Goal: Task Accomplishment & Management: Use online tool/utility

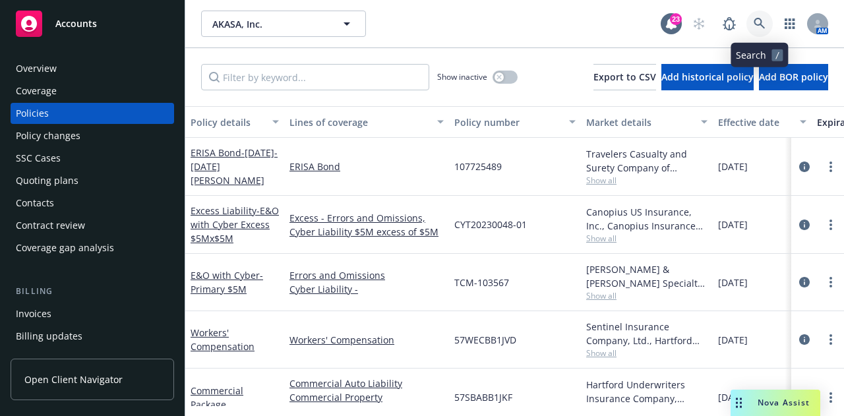
click at [757, 23] on icon at bounding box center [760, 24] width 12 height 12
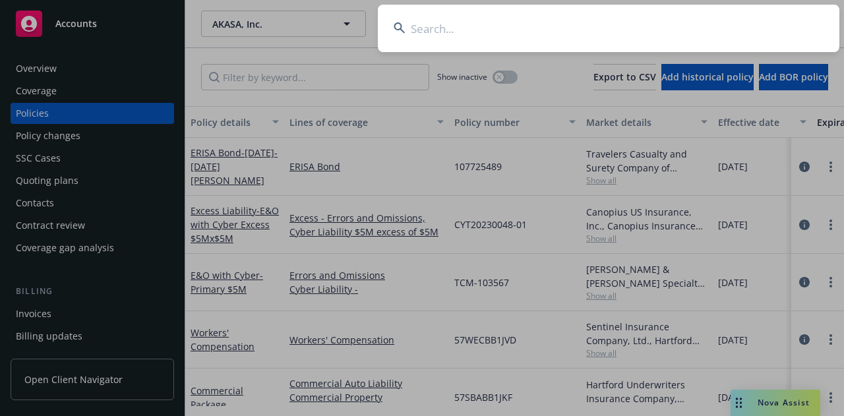
click at [757, 23] on input at bounding box center [609, 28] width 462 height 47
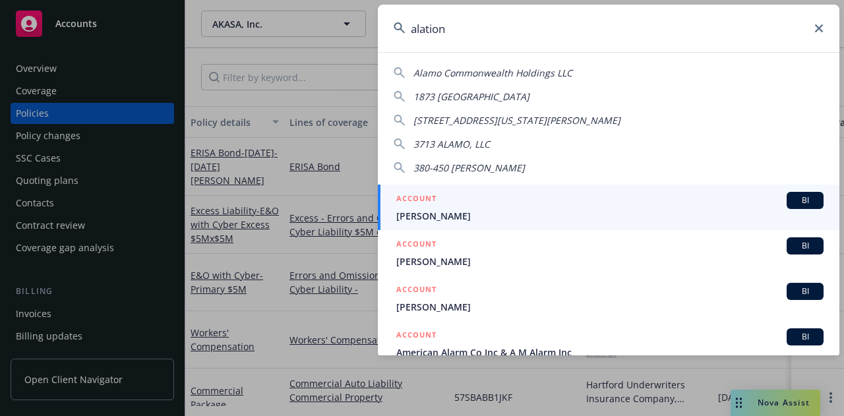
type input "alation"
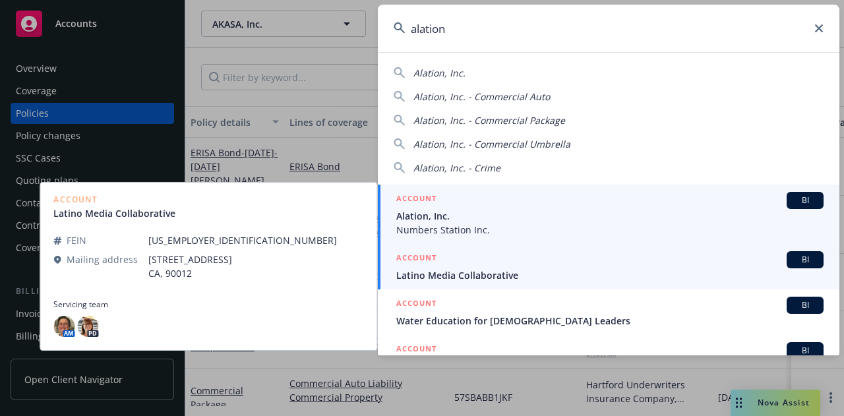
click at [628, 227] on span "Numbers Station Inc." at bounding box center [609, 230] width 427 height 14
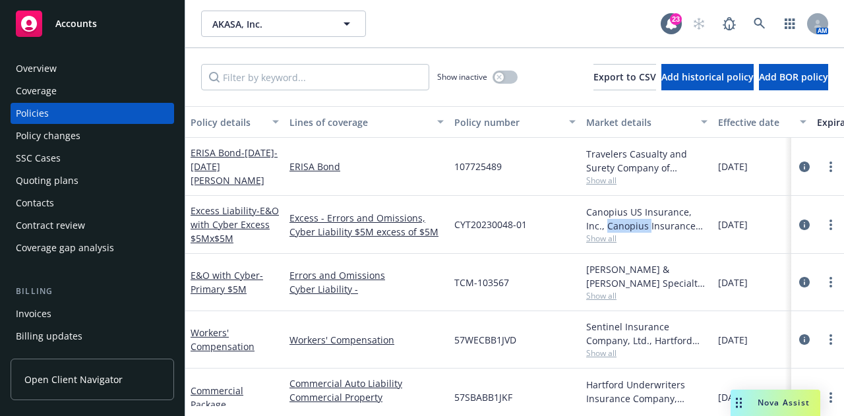
click at [628, 227] on div "Canopius US Insurance, Inc., Canopius Insurance Services, RT Specialty Insuranc…" at bounding box center [646, 219] width 121 height 28
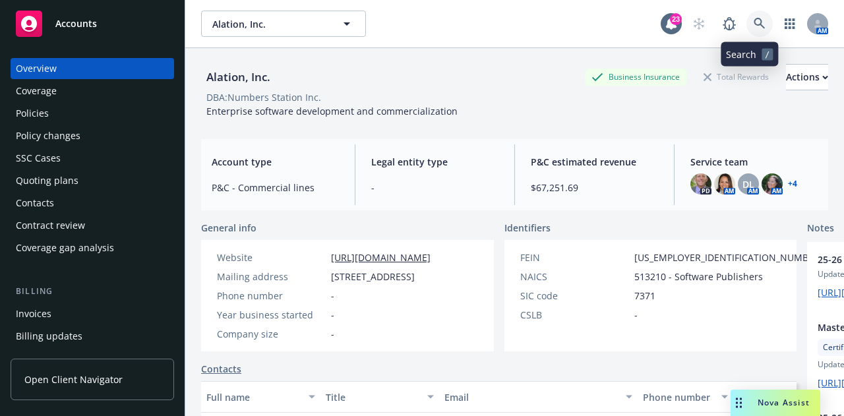
click at [748, 31] on link at bounding box center [759, 24] width 26 height 26
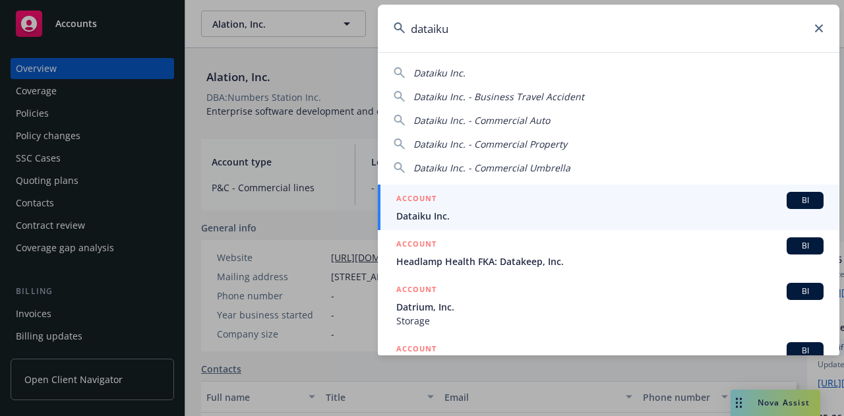
drag, startPoint x: 572, startPoint y: 30, endPoint x: 216, endPoint y: -27, distance: 361.2
click at [216, 0] on html "Accounts Overview Coverage Policies Policy changes SSC Cases Quoting plans Cont…" at bounding box center [422, 208] width 844 height 416
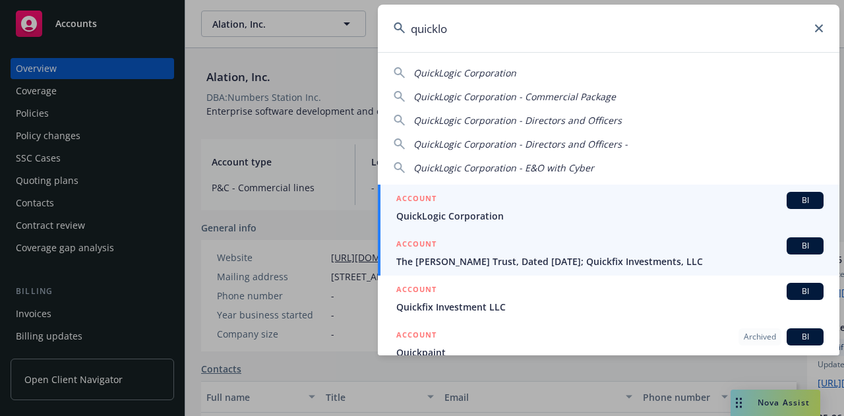
type input "quicklo"
click at [562, 204] on div "ACCOUNT BI" at bounding box center [609, 200] width 427 height 17
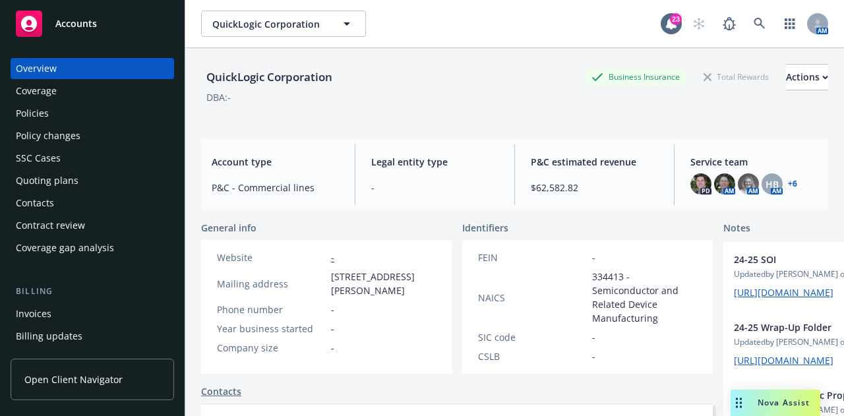
click at [115, 118] on div "Policies" at bounding box center [92, 113] width 153 height 21
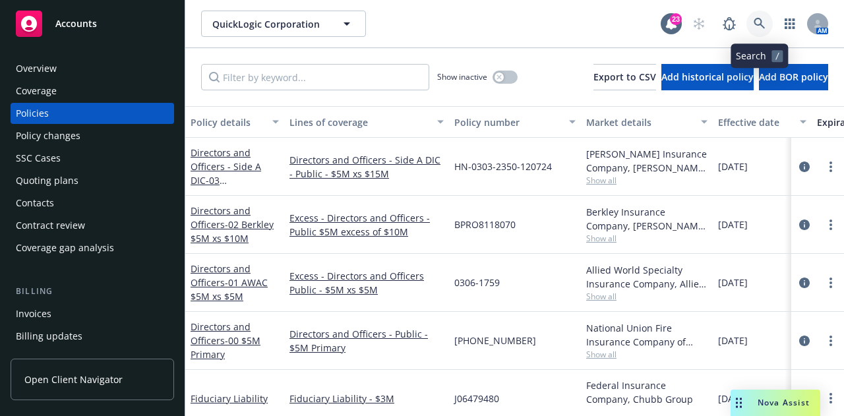
click at [765, 21] on icon at bounding box center [760, 24] width 12 height 12
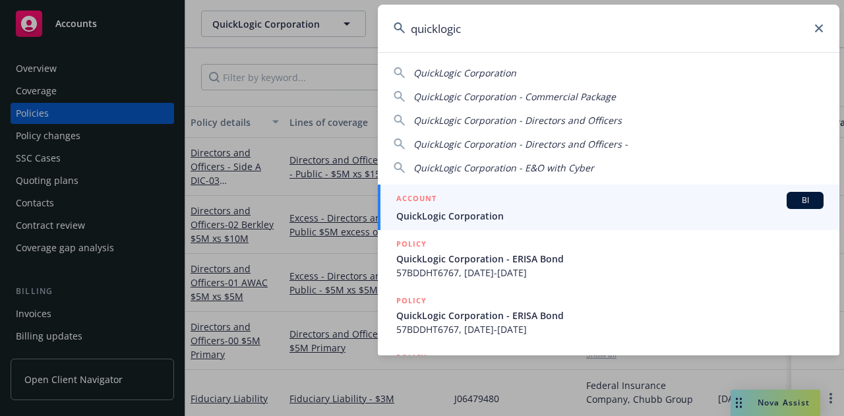
type input "quicklogic"
click at [717, 206] on div "ACCOUNT BI" at bounding box center [609, 200] width 427 height 17
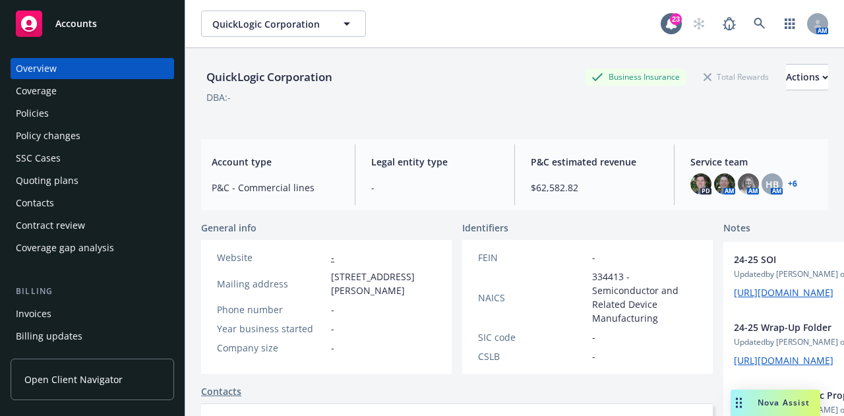
click at [80, 115] on div "Policies" at bounding box center [92, 113] width 153 height 21
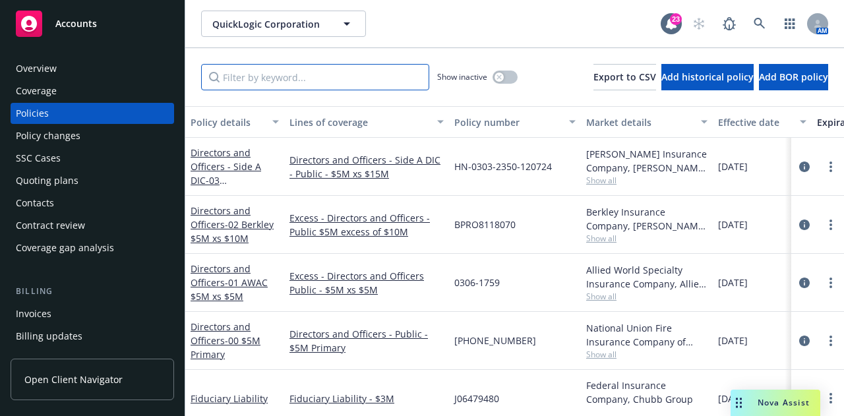
click at [298, 69] on input "Filter by keyword..." at bounding box center [315, 77] width 228 height 26
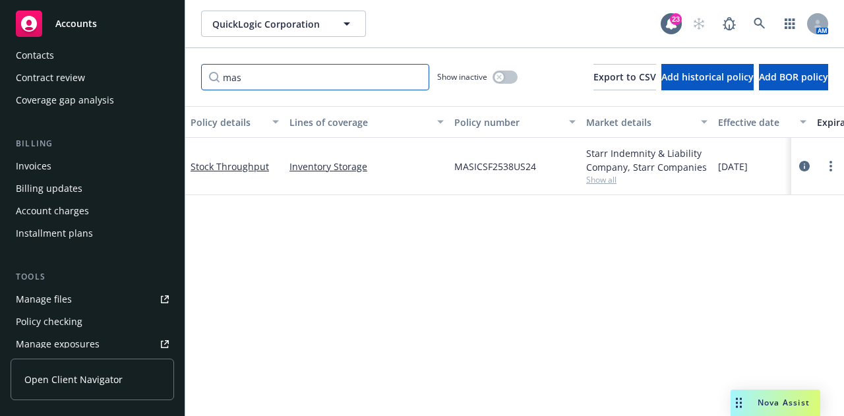
scroll to position [158, 0]
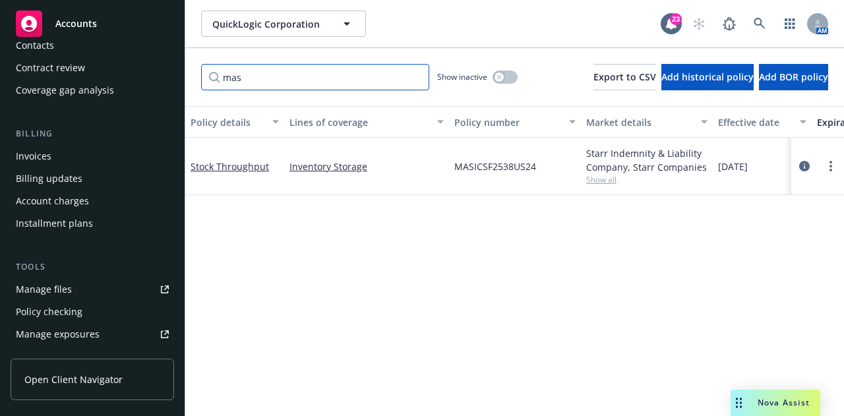
type input "mas"
click at [100, 295] on link "Manage files" at bounding box center [93, 289] width 164 height 21
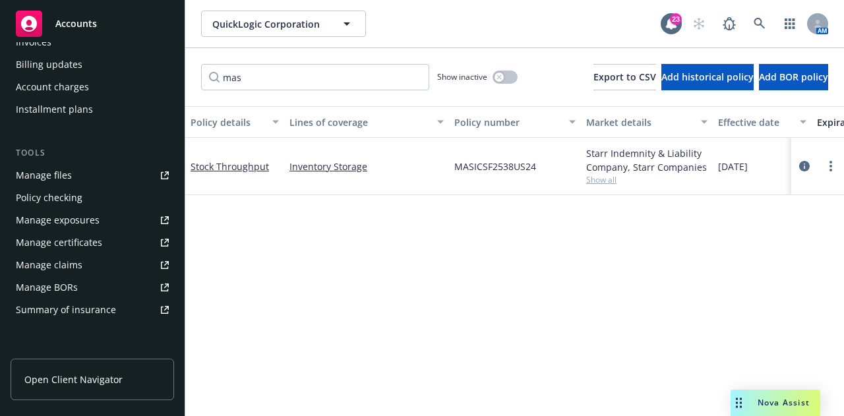
scroll to position [274, 0]
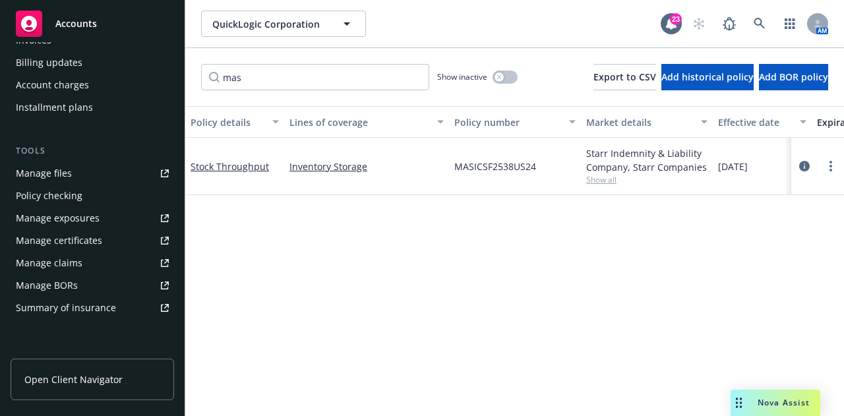
click at [98, 233] on div "Manage certificates" at bounding box center [59, 240] width 86 height 21
click at [756, 17] on link at bounding box center [759, 24] width 26 height 26
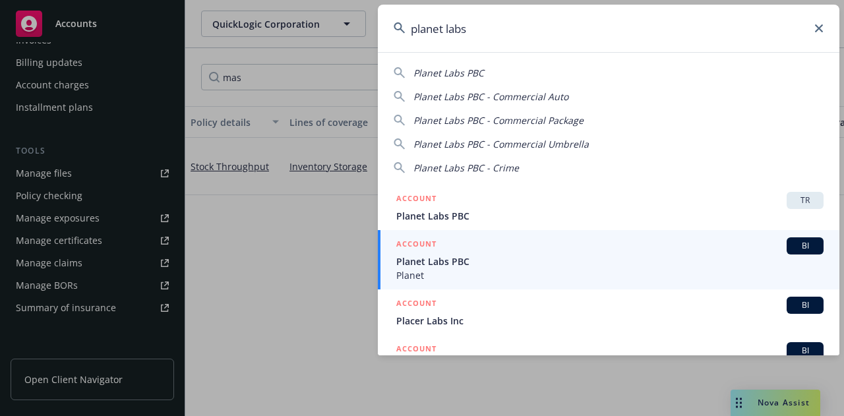
type input "planet labs"
click at [675, 255] on span "Planet Labs PBC" at bounding box center [609, 262] width 427 height 14
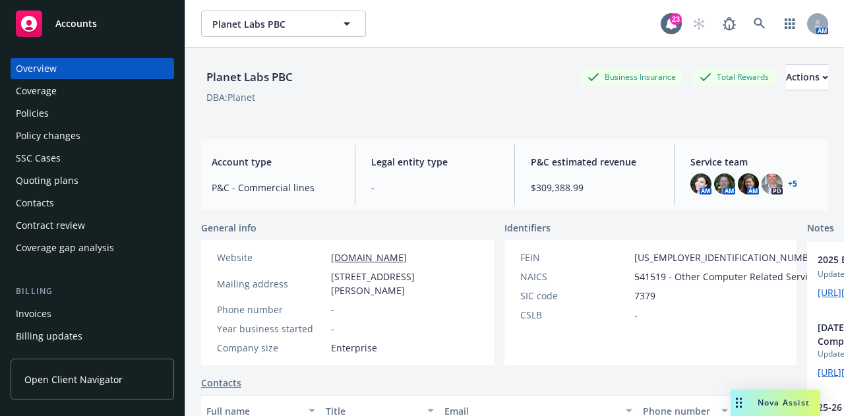
click at [123, 179] on div "Quoting plans" at bounding box center [92, 180] width 153 height 21
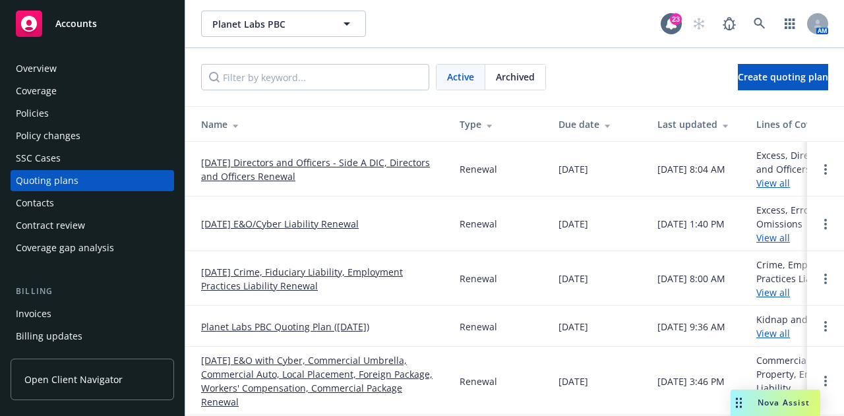
click at [349, 223] on link "[DATE] E&O/Cyber Liability Renewal" at bounding box center [280, 224] width 158 height 14
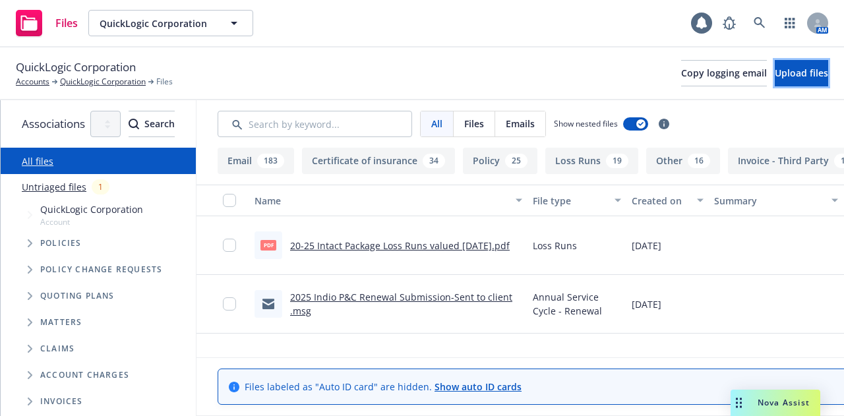
click at [785, 67] on span "Upload files" at bounding box center [801, 73] width 53 height 13
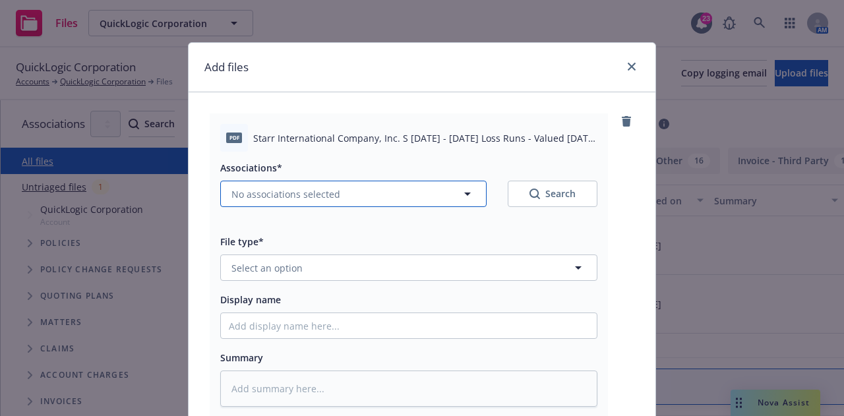
click at [400, 200] on button "No associations selected" at bounding box center [353, 194] width 266 height 26
type textarea "x"
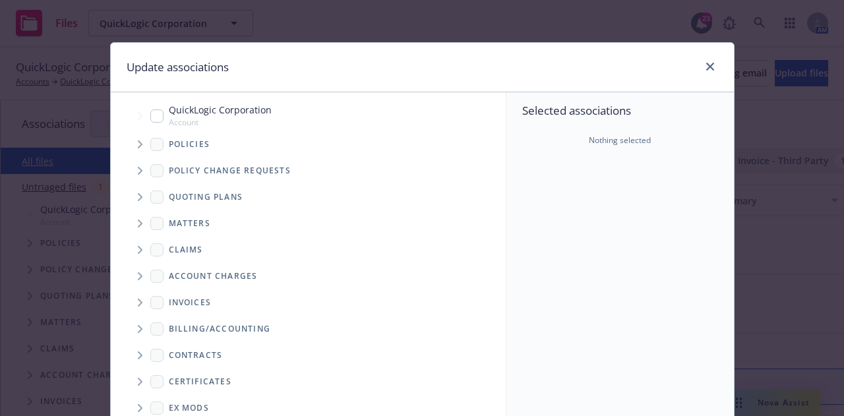
click at [152, 114] on input "Tree Example" at bounding box center [156, 115] width 13 height 13
checkbox input "true"
click at [138, 146] on icon "Tree Example" at bounding box center [140, 144] width 5 height 8
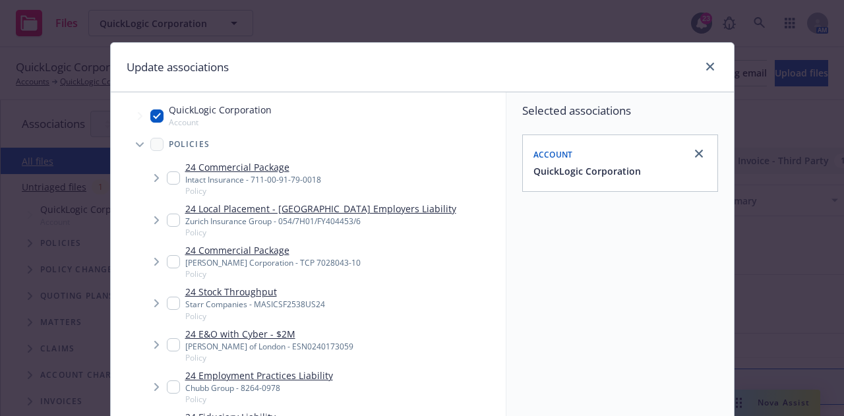
click at [167, 304] on input "Tree Example" at bounding box center [173, 303] width 13 height 13
checkbox input "true"
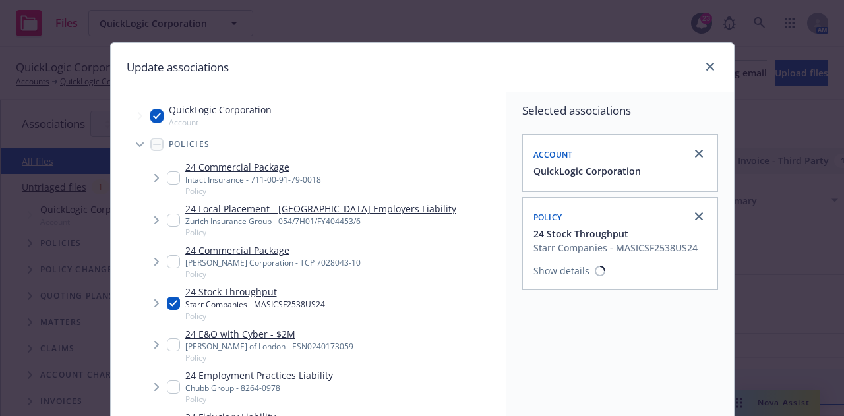
type textarea "x"
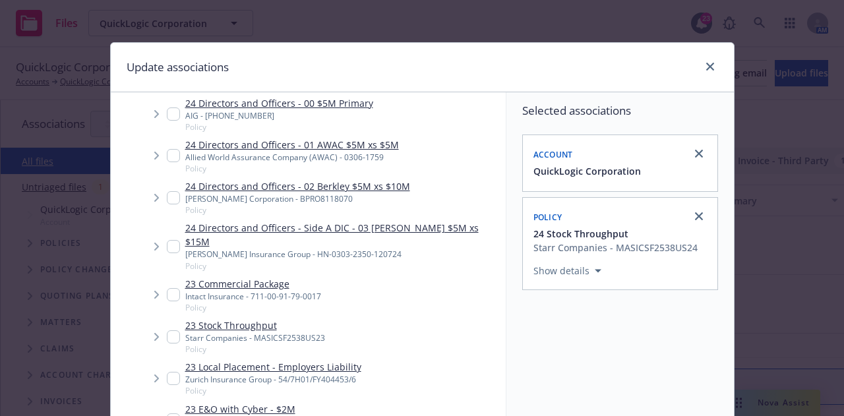
click at [167, 330] on input "Tree Example" at bounding box center [173, 336] width 13 height 13
checkbox input "true"
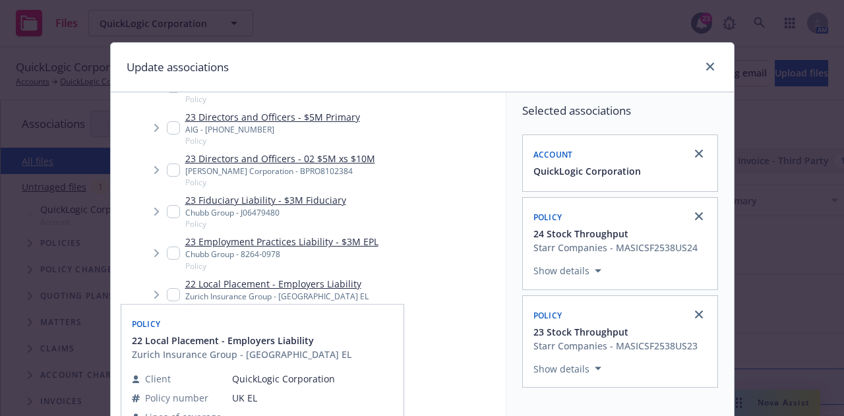
click at [168, 320] on div "Policy" at bounding box center [262, 323] width 266 height 21
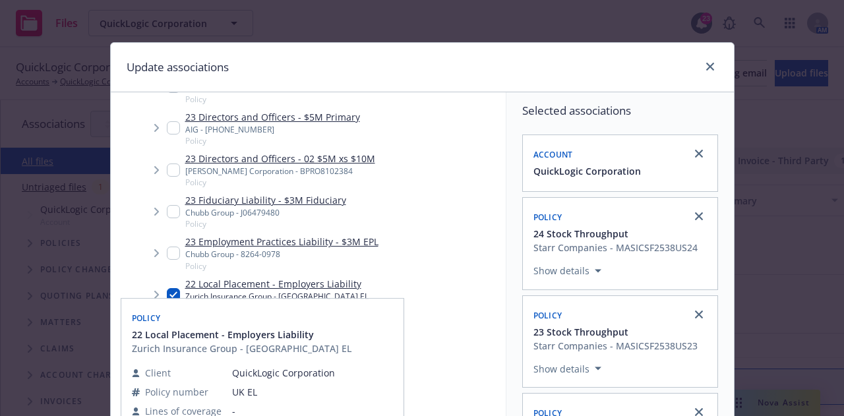
click at [167, 288] on input "Tree Example" at bounding box center [173, 294] width 13 height 13
checkbox input "false"
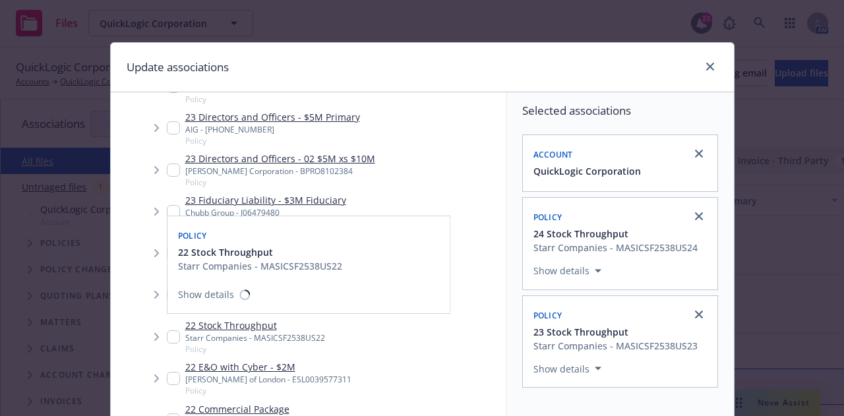
click at [167, 330] on input "Tree Example" at bounding box center [173, 336] width 13 height 13
checkbox input "true"
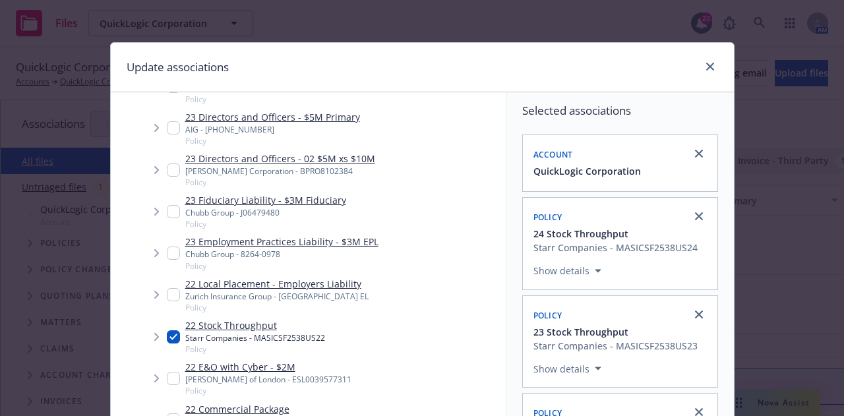
scroll to position [1191, 0]
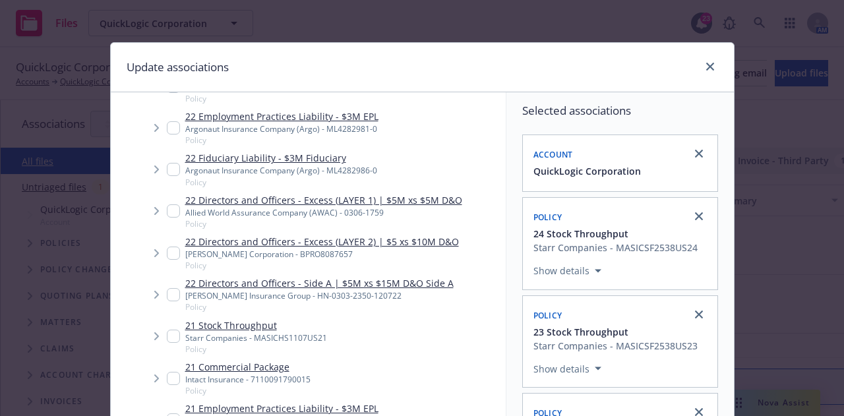
click at [167, 330] on input "Tree Example" at bounding box center [173, 336] width 13 height 13
checkbox input "true"
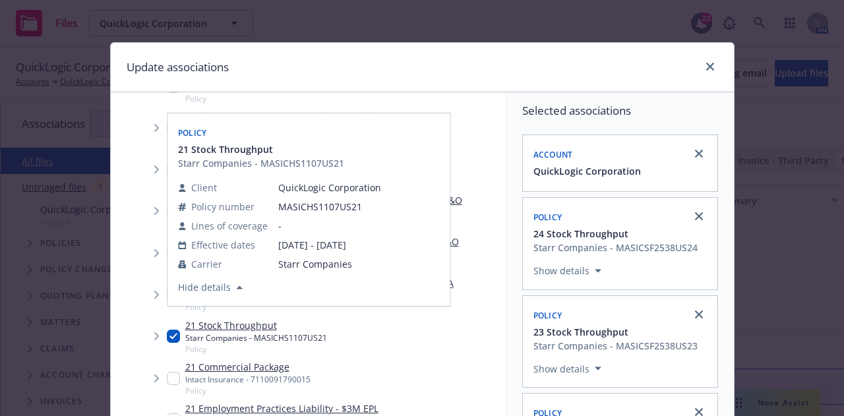
scroll to position [239, 0]
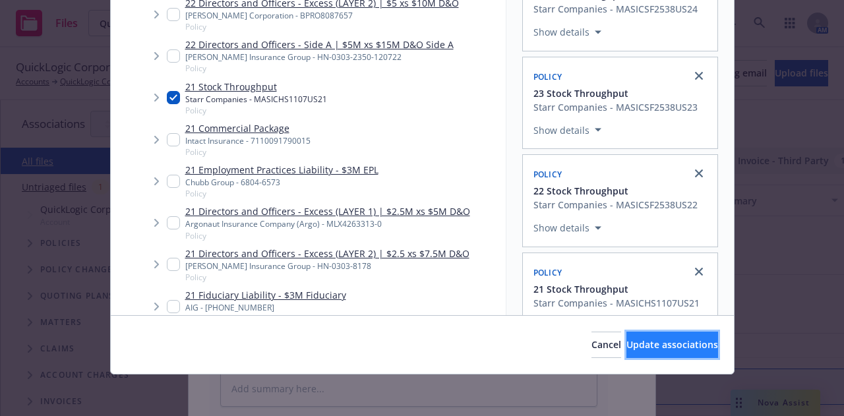
click at [680, 338] on span "Update associations" at bounding box center [672, 344] width 92 height 13
type textarea "x"
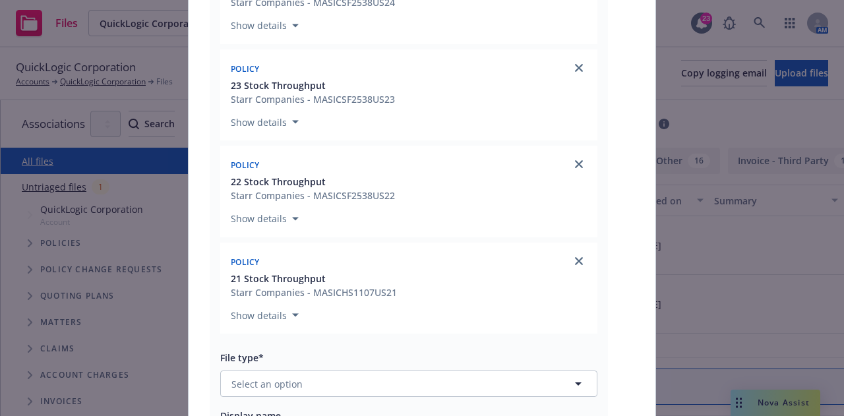
scroll to position [460, 0]
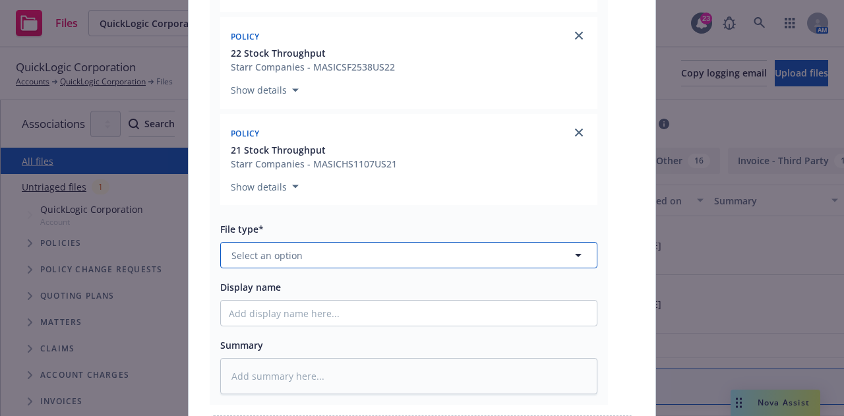
click at [510, 262] on button "Select an option" at bounding box center [408, 255] width 377 height 26
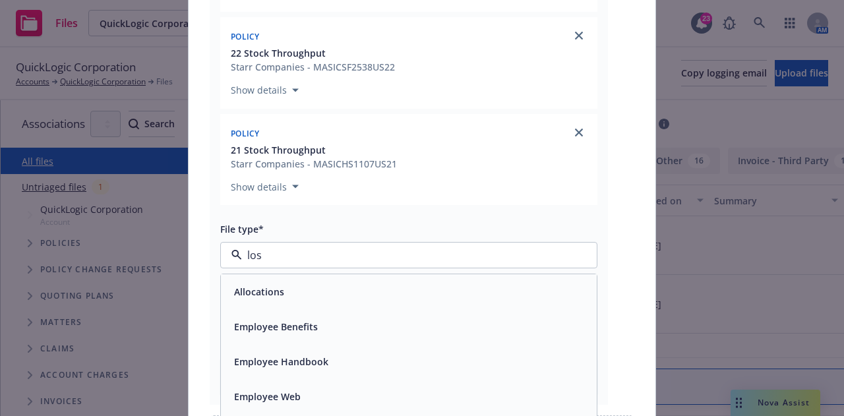
type input "loss"
click at [388, 301] on div "Loss Runs" at bounding box center [409, 291] width 360 height 19
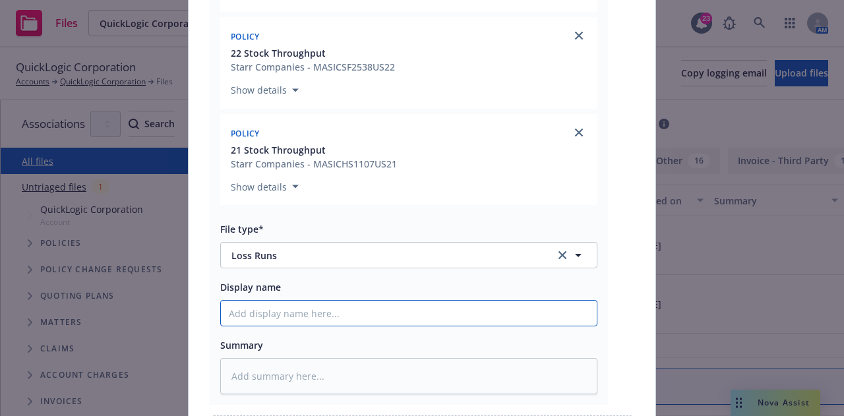
click at [464, 308] on input "Display name" at bounding box center [409, 313] width 376 height 25
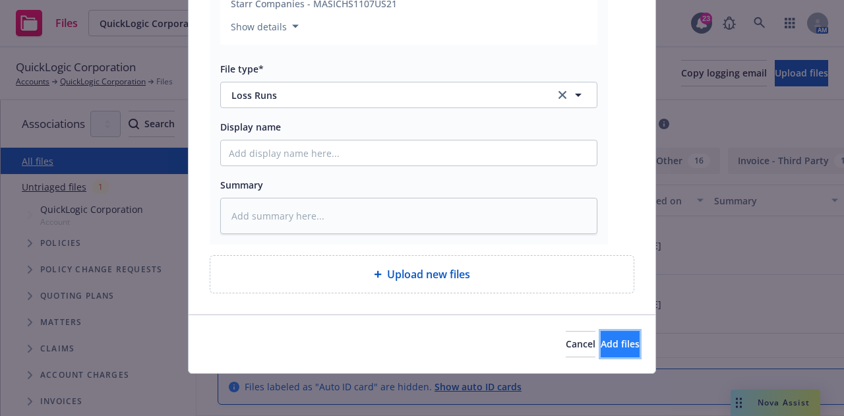
click at [607, 342] on span "Add files" at bounding box center [620, 344] width 39 height 13
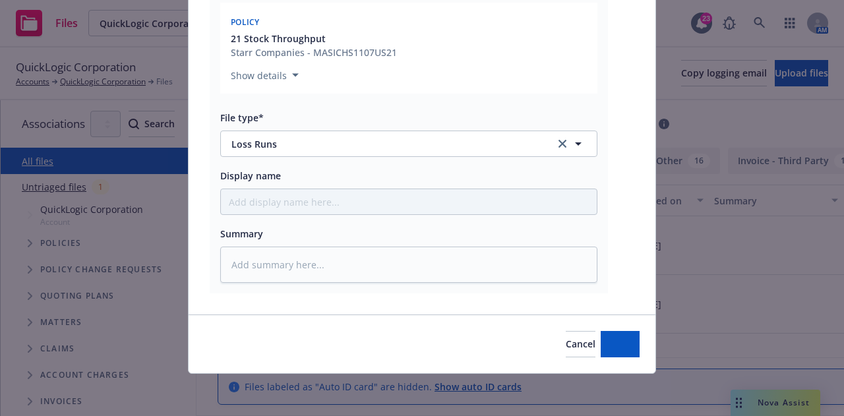
scroll to position [572, 0]
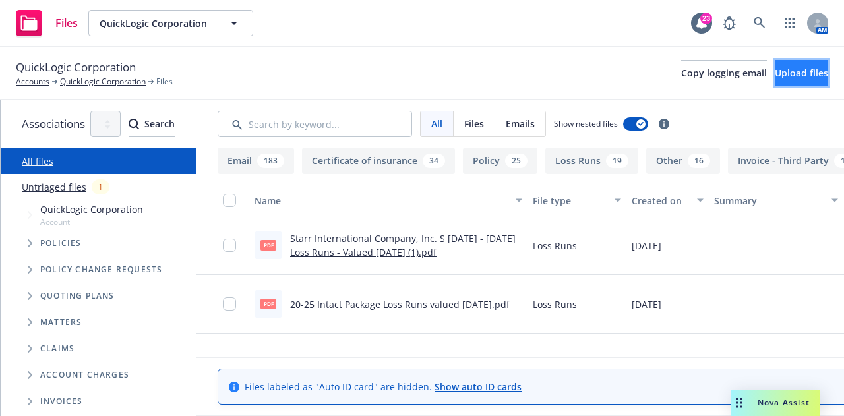
click at [795, 71] on span "Upload files" at bounding box center [801, 73] width 53 height 13
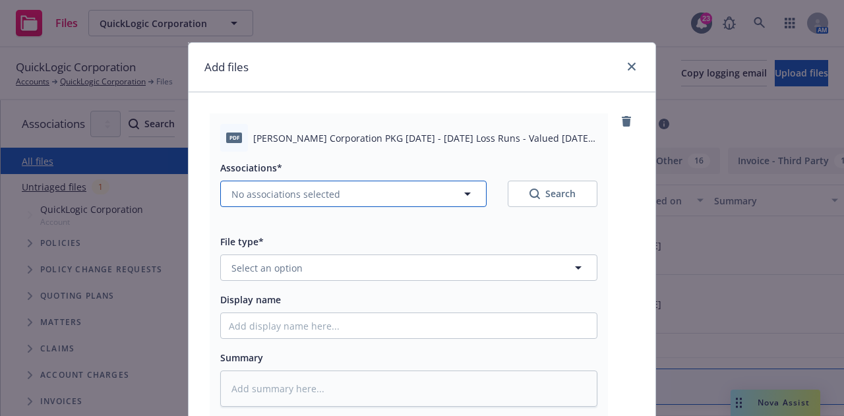
click at [438, 181] on button "No associations selected" at bounding box center [353, 194] width 266 height 26
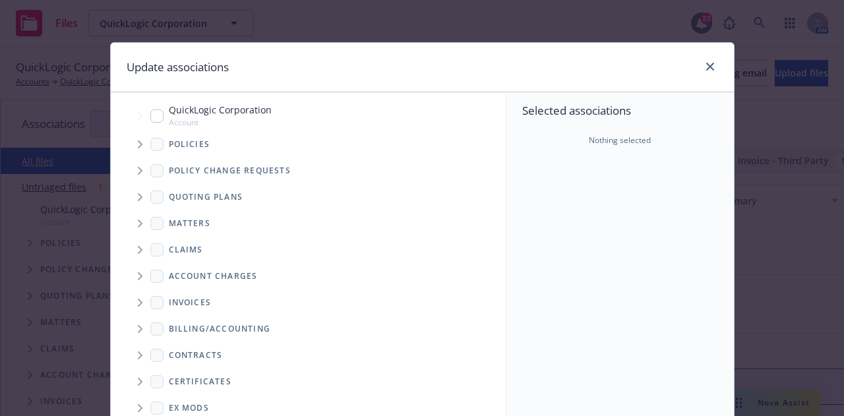
type textarea "x"
click at [150, 113] on input "Tree Example" at bounding box center [156, 115] width 13 height 13
checkbox input "true"
click at [138, 143] on icon "Tree Example" at bounding box center [140, 144] width 5 height 8
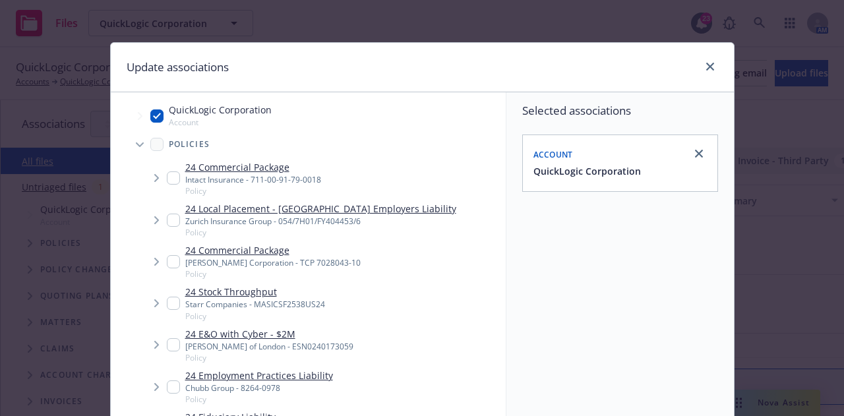
click at [169, 262] on input "Tree Example" at bounding box center [173, 261] width 13 height 13
checkbox input "true"
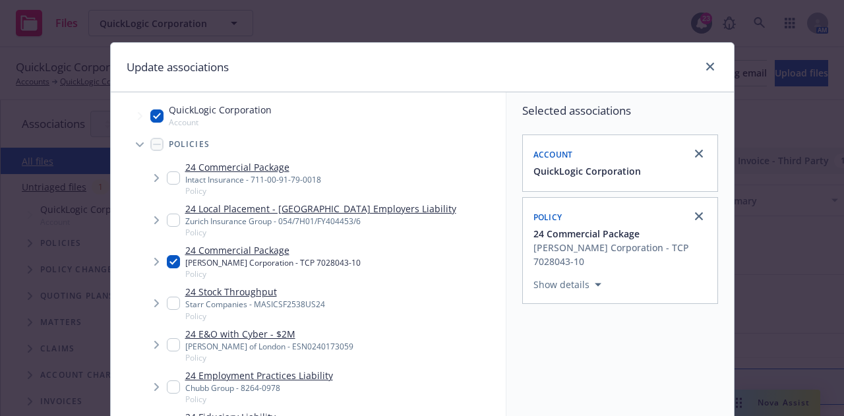
scroll to position [239, 0]
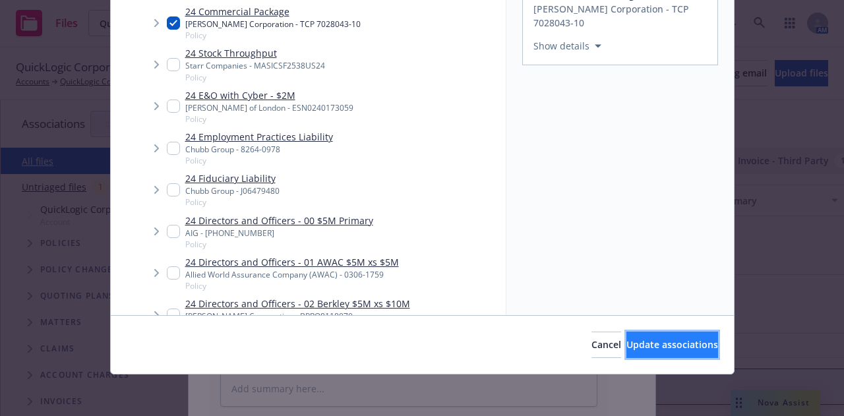
click at [659, 342] on span "Update associations" at bounding box center [672, 344] width 92 height 13
type textarea "x"
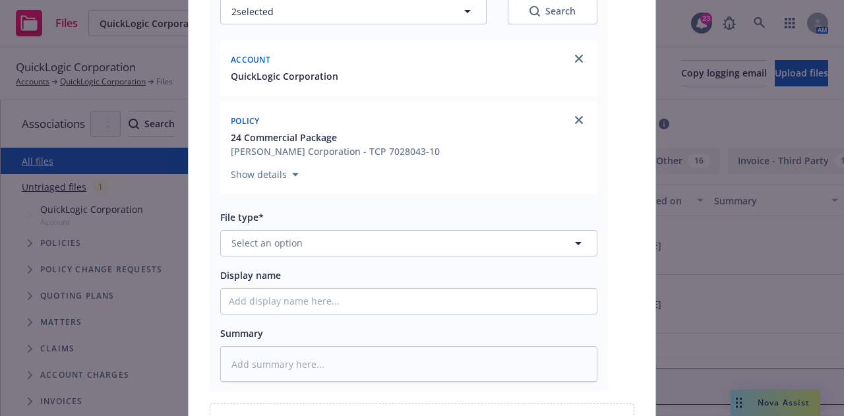
scroll to position [183, 0]
click at [522, 239] on button "Select an option" at bounding box center [408, 242] width 377 height 26
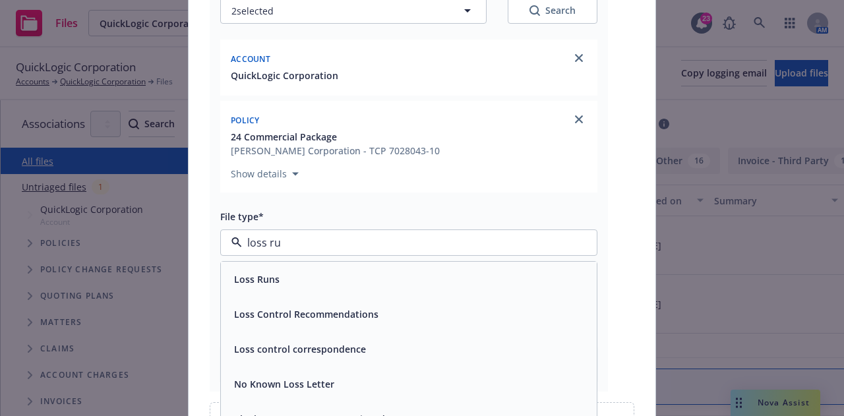
type input "loss run"
click at [509, 299] on div "Blanket Loss Runs Letter - signed" at bounding box center [409, 314] width 376 height 35
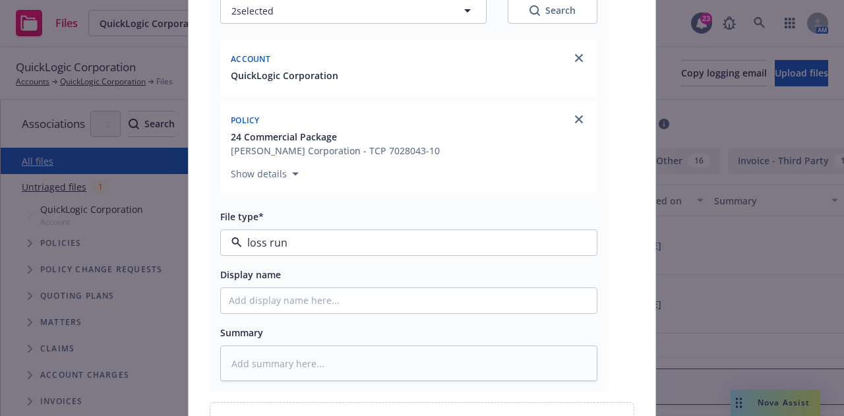
type textarea "x"
type input "Blanket Loss Runs Letter - signed"
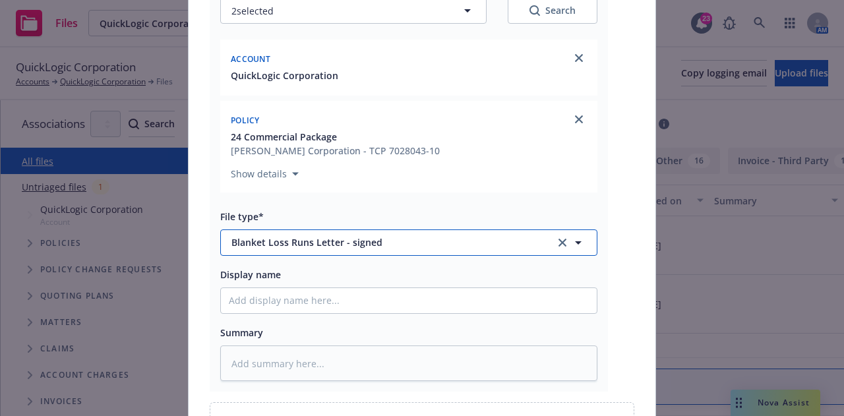
click at [504, 253] on button "Blanket Loss Runs Letter - signed" at bounding box center [408, 242] width 377 height 26
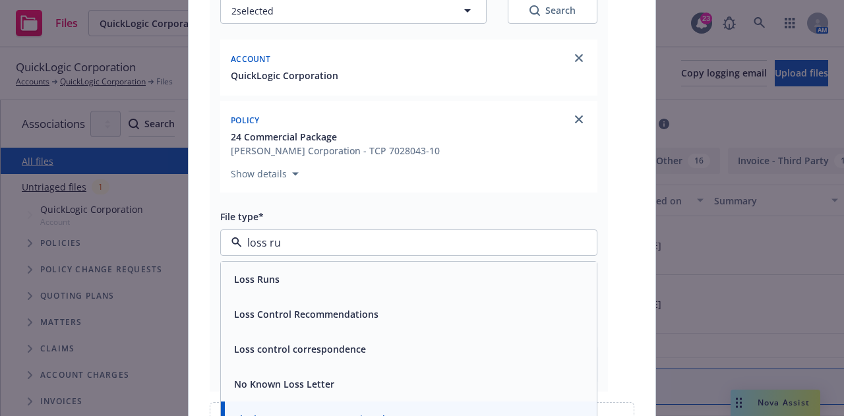
type input "loss run"
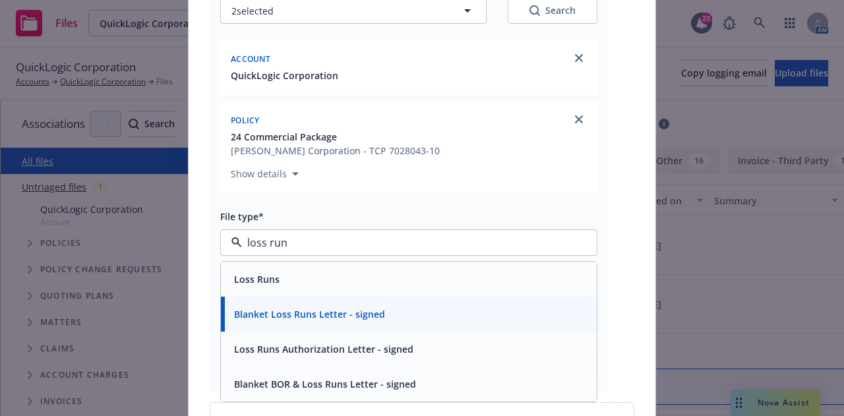
click at [401, 268] on div "Loss Runs" at bounding box center [409, 279] width 376 height 35
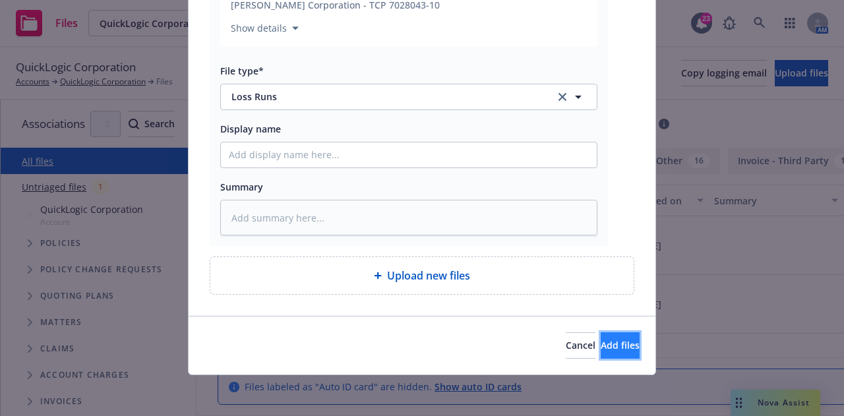
click at [601, 341] on span "Add files" at bounding box center [620, 345] width 39 height 13
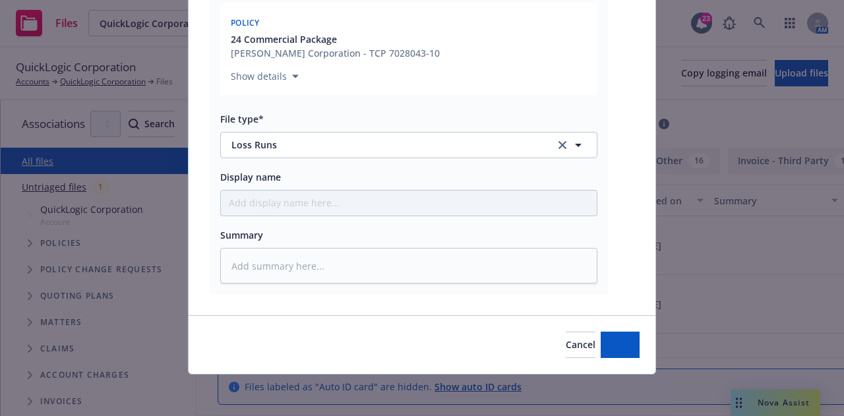
type textarea "x"
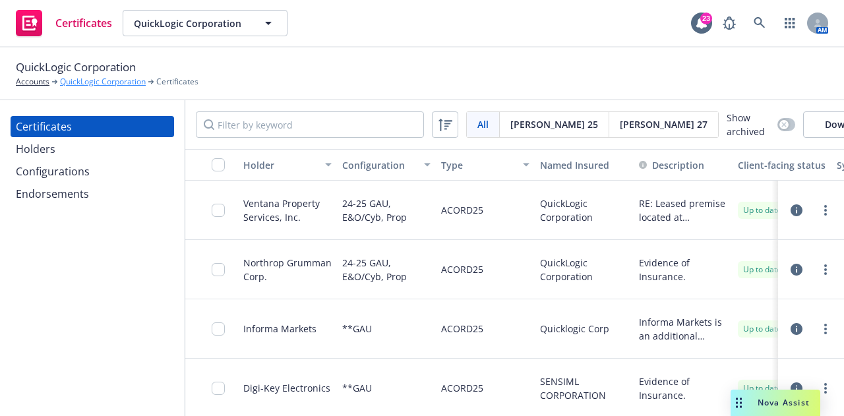
click at [102, 81] on link "QuickLogic Corporation" at bounding box center [103, 82] width 86 height 12
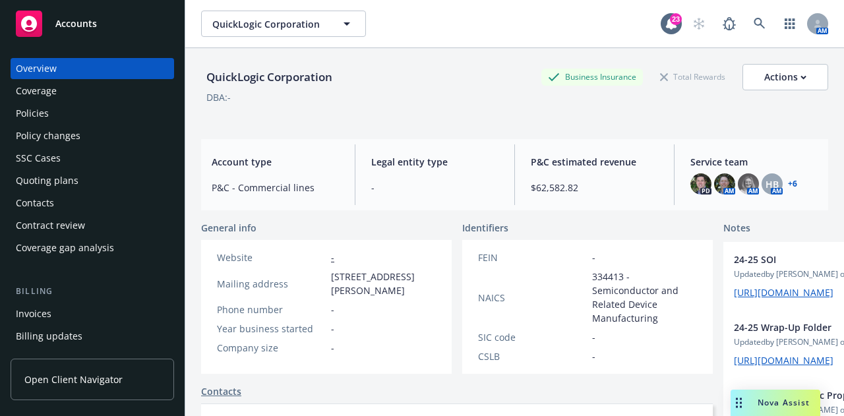
click at [88, 185] on div "Quoting plans" at bounding box center [92, 180] width 153 height 21
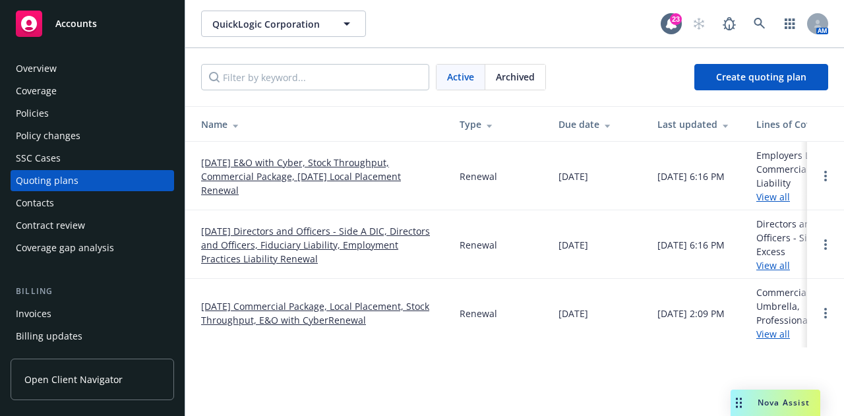
click at [378, 180] on link "[DATE] E&O with Cyber, Stock Throughput, Commercial Package, [DATE] Local Place…" at bounding box center [319, 177] width 237 height 42
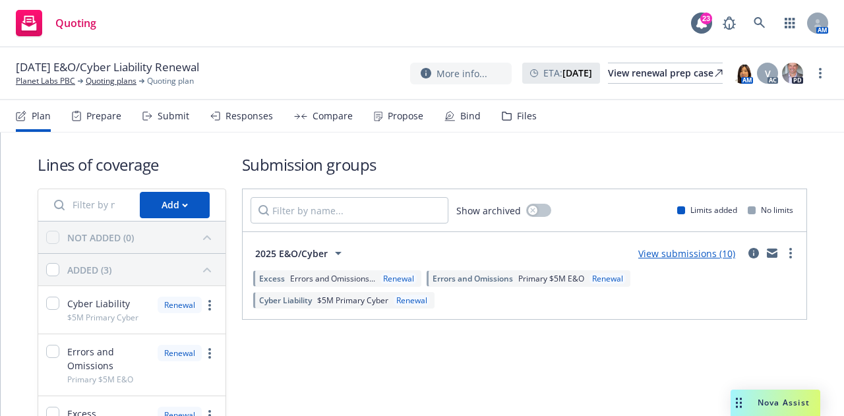
click at [472, 121] on div "Bind" at bounding box center [470, 116] width 20 height 11
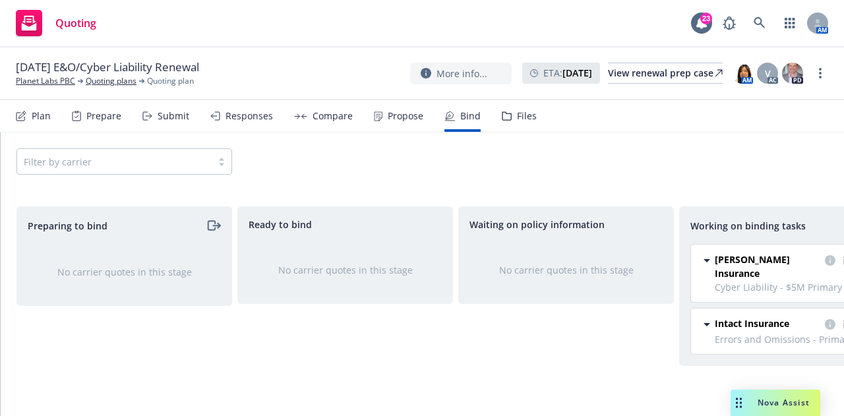
click at [391, 124] on div "Propose" at bounding box center [398, 116] width 49 height 32
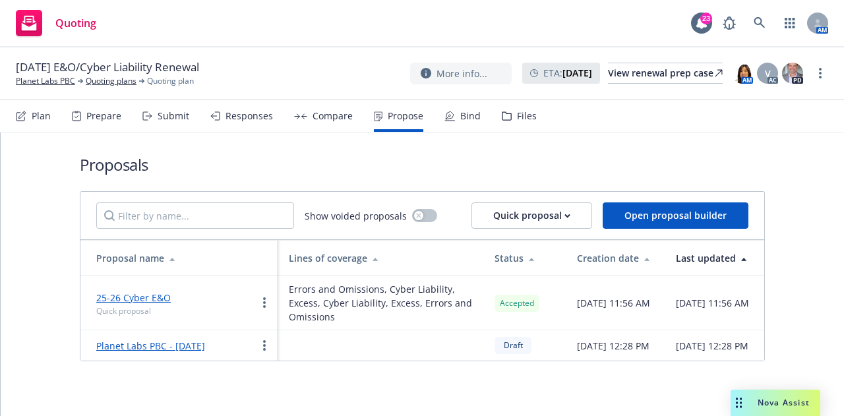
click at [313, 109] on div "Compare" at bounding box center [323, 116] width 59 height 32
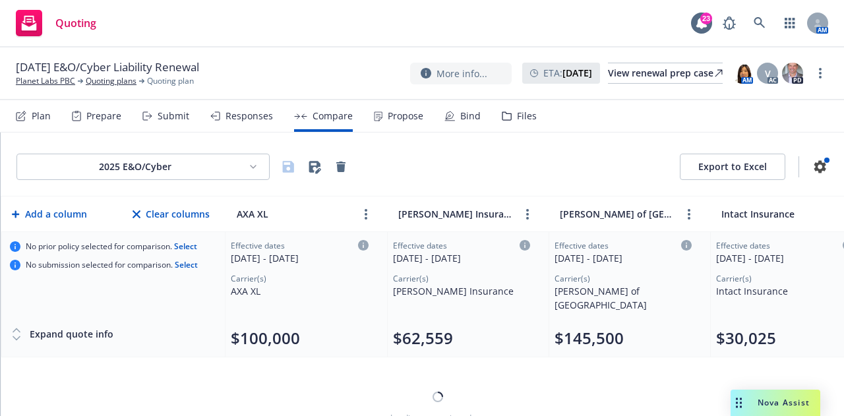
click at [249, 124] on div "Responses" at bounding box center [241, 116] width 63 height 32
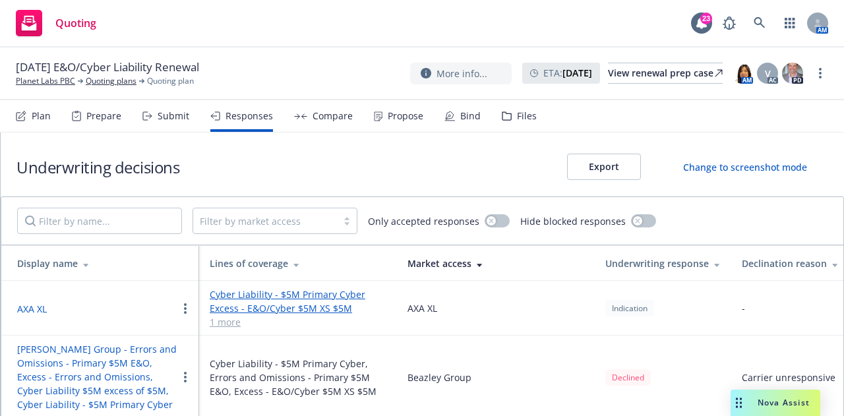
click at [166, 117] on div "Submit" at bounding box center [174, 116] width 32 height 11
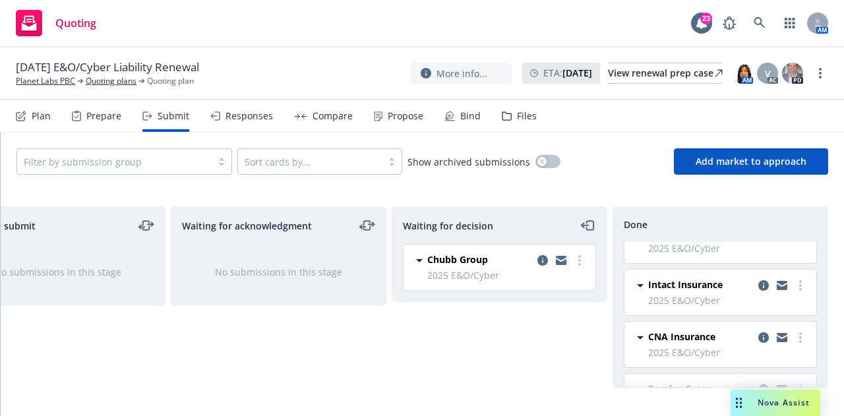
scroll to position [346, 0]
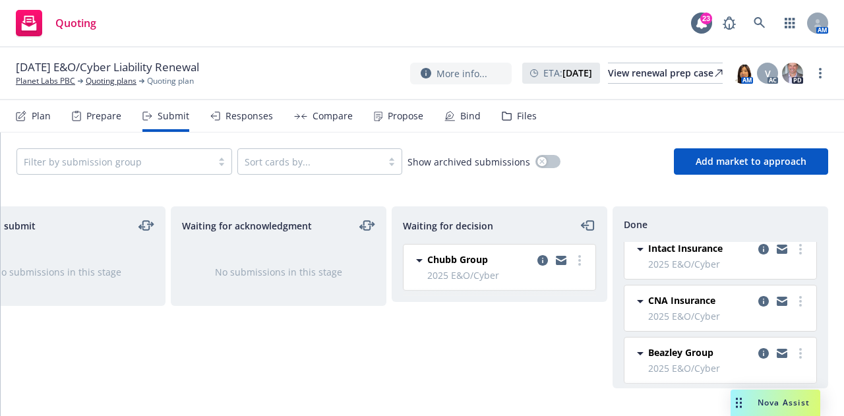
click at [96, 117] on div "Prepare" at bounding box center [103, 116] width 35 height 11
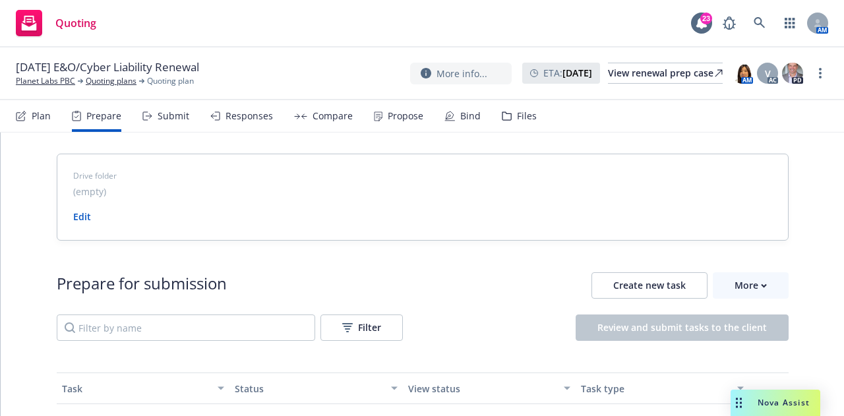
click at [45, 126] on div "Plan" at bounding box center [33, 116] width 35 height 32
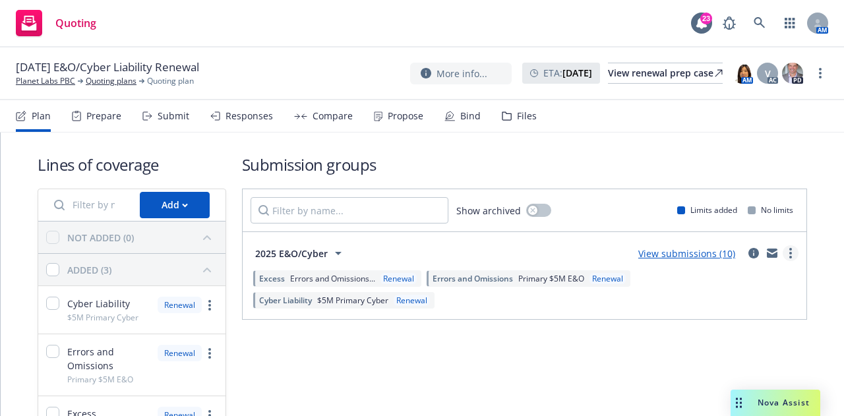
click at [784, 251] on link "more" at bounding box center [791, 253] width 16 height 16
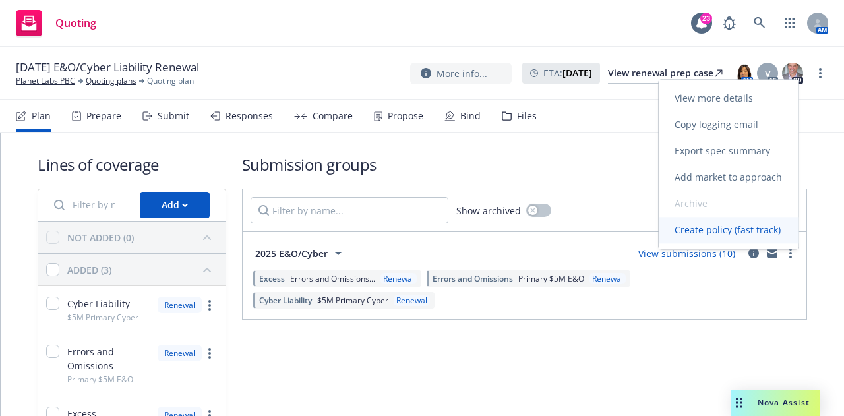
click at [757, 230] on span "Create policy (fast track)" at bounding box center [728, 230] width 138 height 13
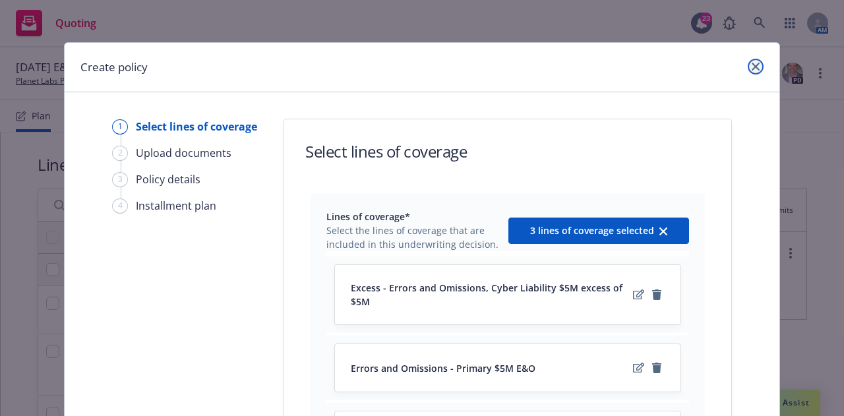
click at [752, 61] on link "close" at bounding box center [756, 67] width 16 height 16
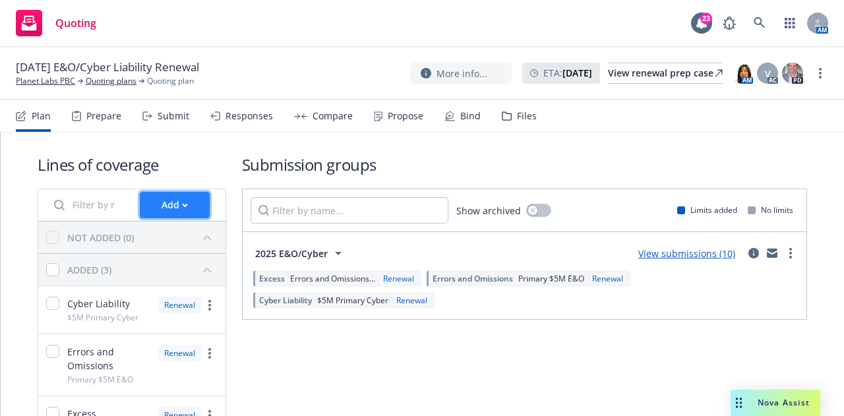
click at [164, 211] on div "Add" at bounding box center [175, 205] width 26 height 25
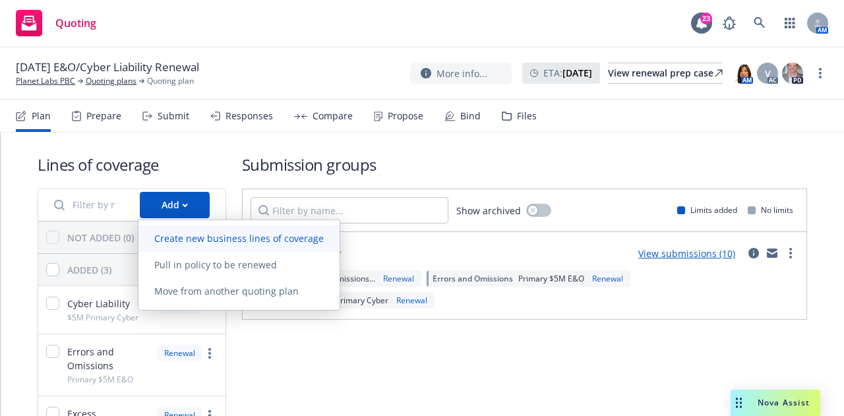
click at [287, 245] on link "Create new business lines of coverage" at bounding box center [238, 239] width 201 height 26
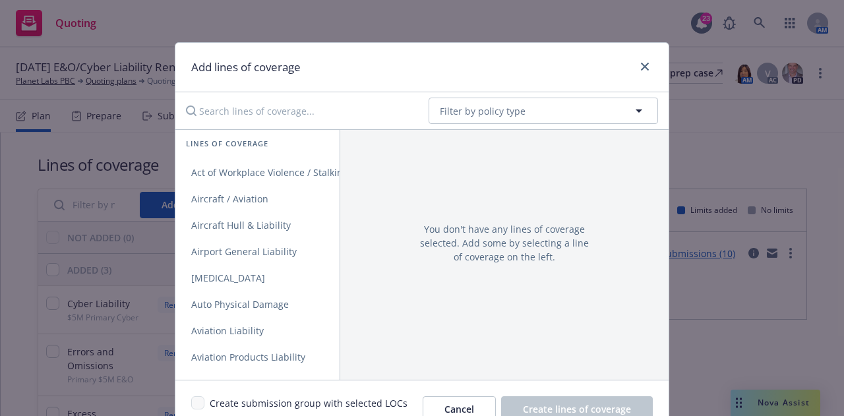
click at [324, 122] on input "Search lines of coverage..." at bounding box center [298, 111] width 240 height 26
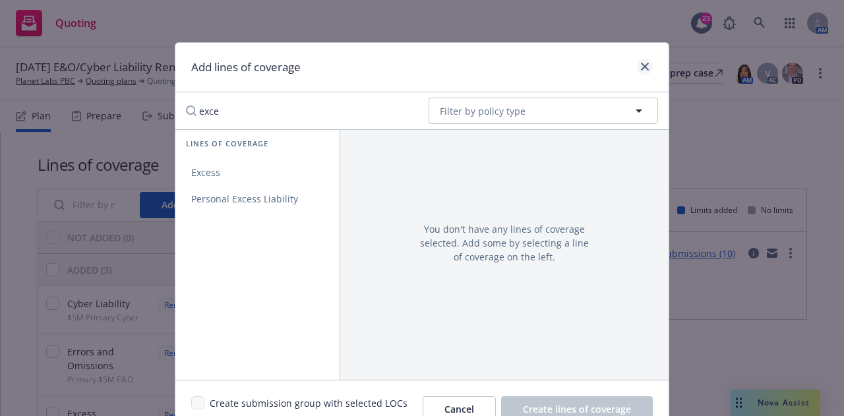
type input "exce"
click at [642, 67] on icon "close" at bounding box center [645, 67] width 8 height 8
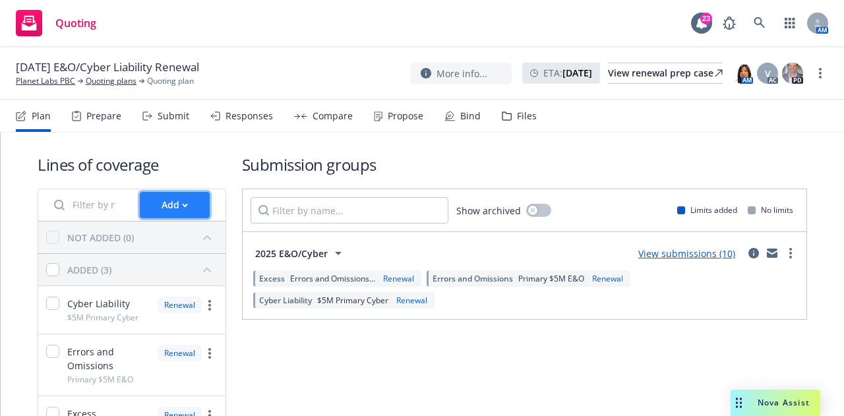
click at [172, 204] on div "Add" at bounding box center [175, 205] width 26 height 25
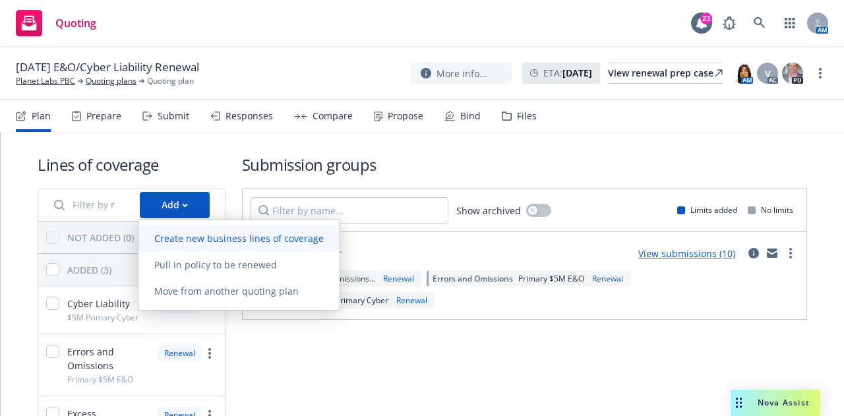
click at [290, 241] on span "Create new business lines of coverage" at bounding box center [238, 238] width 201 height 13
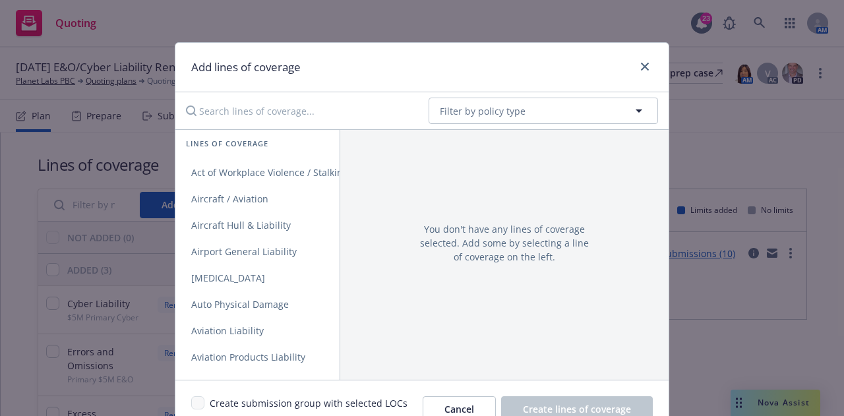
click at [266, 113] on input "Search lines of coverage..." at bounding box center [298, 111] width 240 height 26
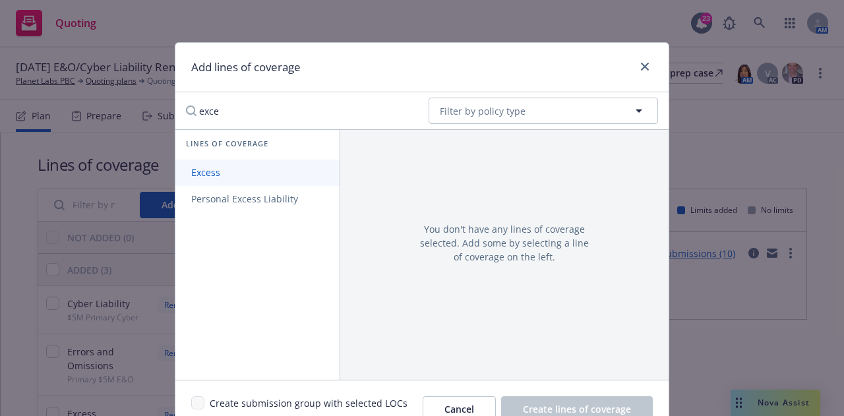
type input "exce"
click at [254, 171] on link "Excess" at bounding box center [257, 173] width 164 height 26
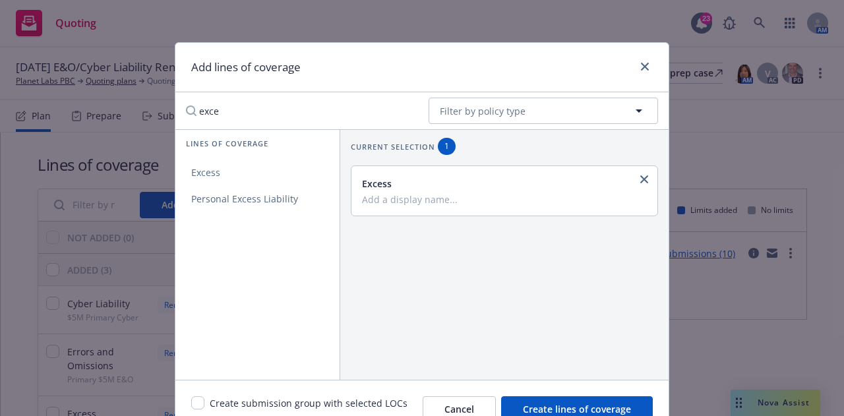
scroll to position [12, 0]
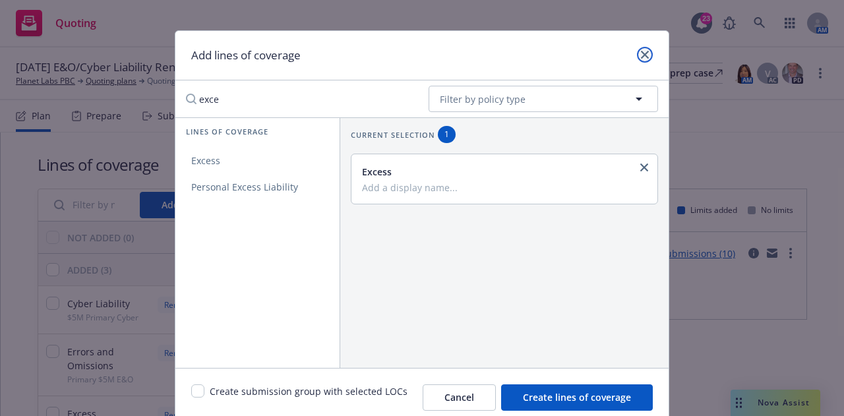
click at [641, 52] on icon "close" at bounding box center [645, 55] width 8 height 8
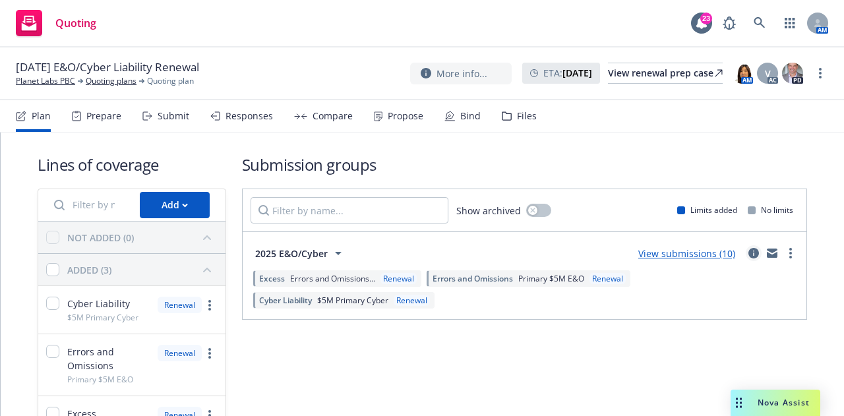
click at [748, 254] on icon "circleInformation" at bounding box center [753, 253] width 11 height 11
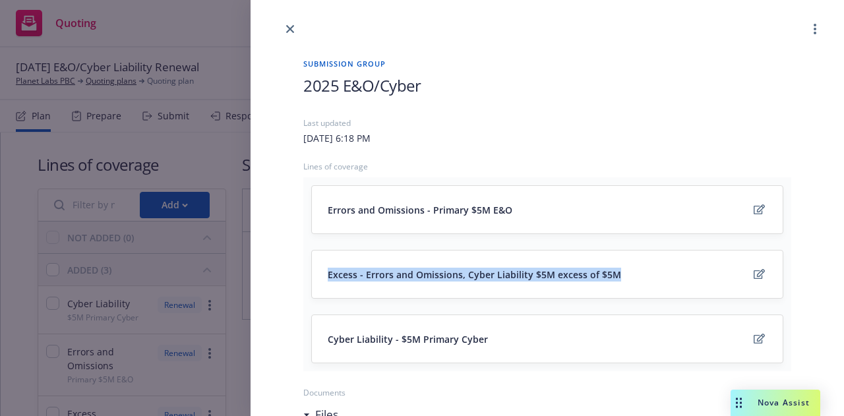
drag, startPoint x: 611, startPoint y: 274, endPoint x: 329, endPoint y: 275, distance: 281.6
click at [329, 275] on span "Excess - Errors and Omissions, Cyber Liability $5M excess of $5M" at bounding box center [474, 275] width 293 height 14
copy span "Excess - Errors and Omissions, Cyber Liability $5M excess of $5M"
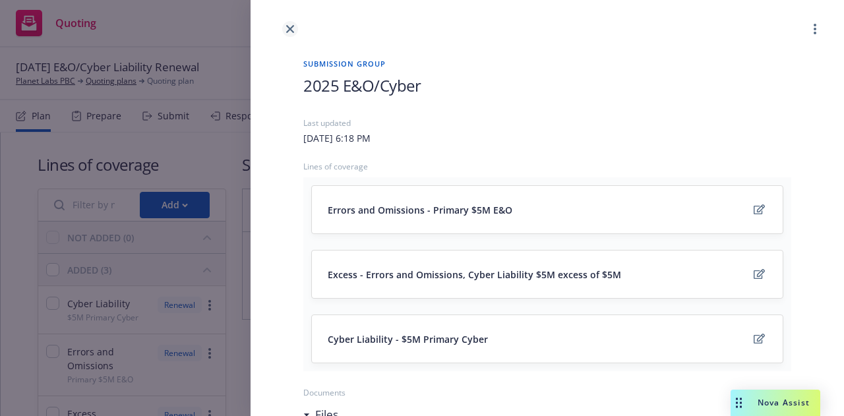
click at [291, 27] on icon "close" at bounding box center [290, 29] width 8 height 8
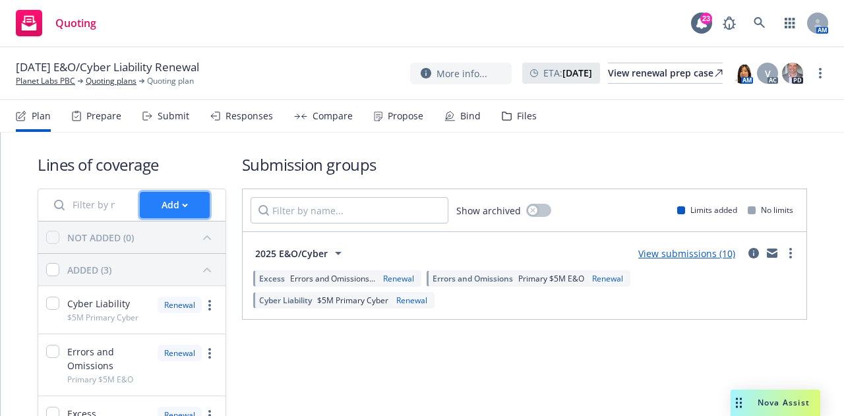
click at [162, 209] on div "Add" at bounding box center [175, 205] width 26 height 25
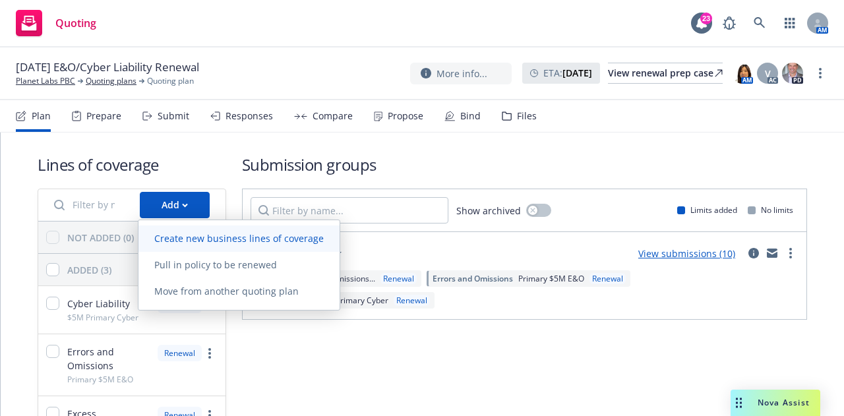
click at [285, 231] on link "Create new business lines of coverage" at bounding box center [238, 239] width 201 height 26
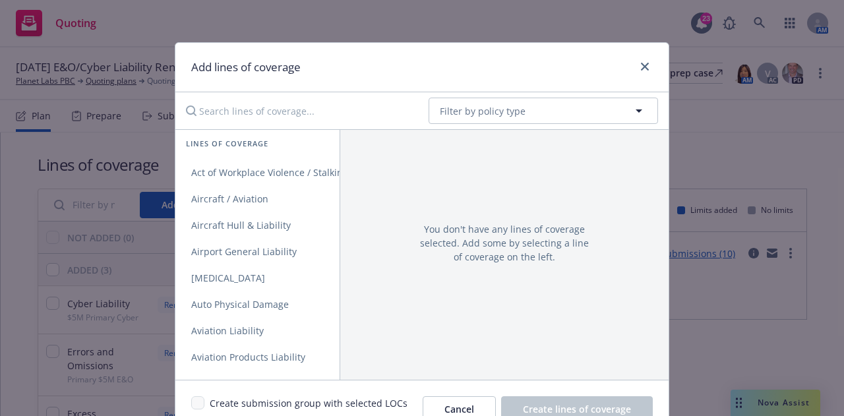
click at [307, 105] on input "Search lines of coverage..." at bounding box center [298, 111] width 240 height 26
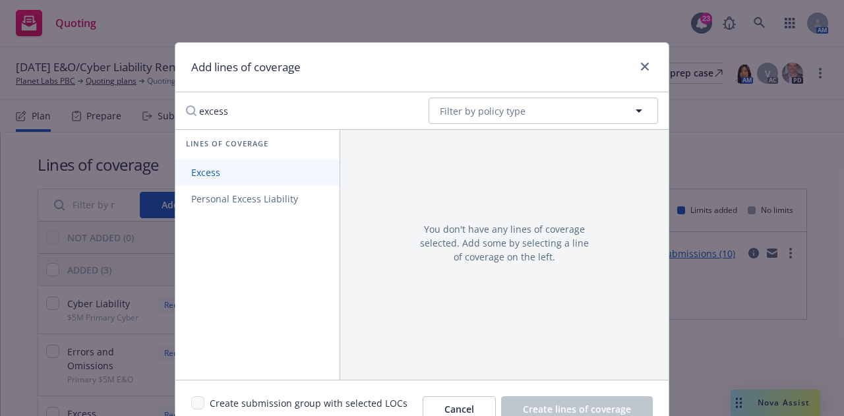
type input "excess"
click at [249, 167] on link "Excess" at bounding box center [257, 173] width 164 height 26
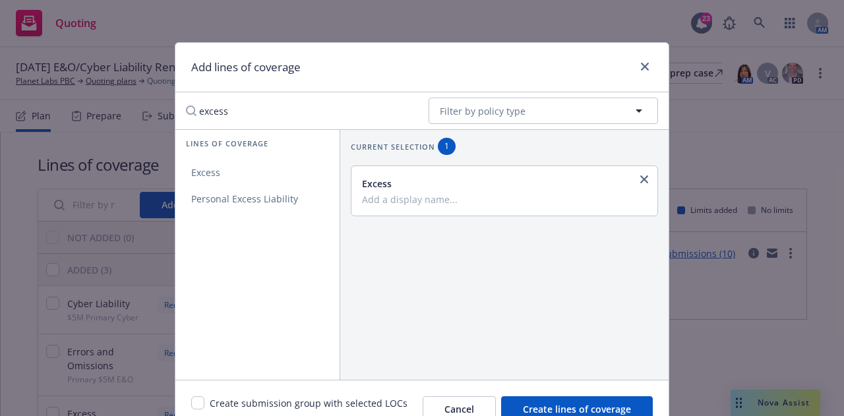
click at [417, 200] on input "Add a display name..." at bounding box center [503, 199] width 282 height 12
paste input "Excess - Errors and Omissions, Cyber Liability $5M excess of $5M"
click at [620, 198] on input "Excess - Errors and Omissions, Cyber Liability $5M excess of $5M" at bounding box center [503, 199] width 282 height 12
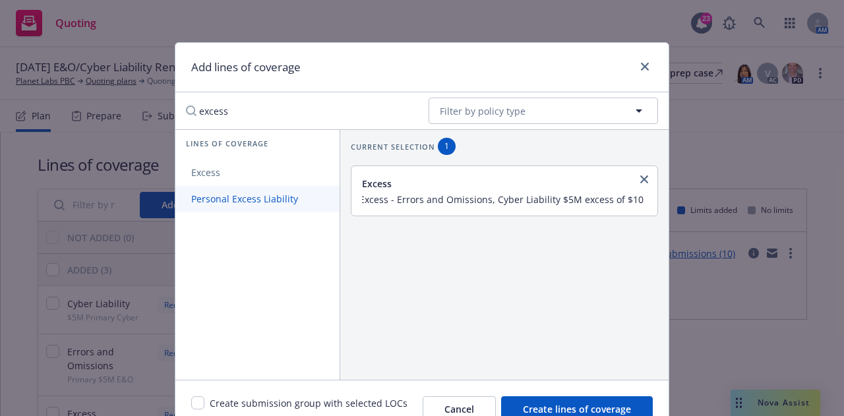
scroll to position [0, 0]
drag, startPoint x: 551, startPoint y: 199, endPoint x: 239, endPoint y: 206, distance: 312.0
click at [239, 206] on div "Lines of coverage Excess Personal Excess Liability Current selection 1 Excess E…" at bounding box center [421, 254] width 493 height 251
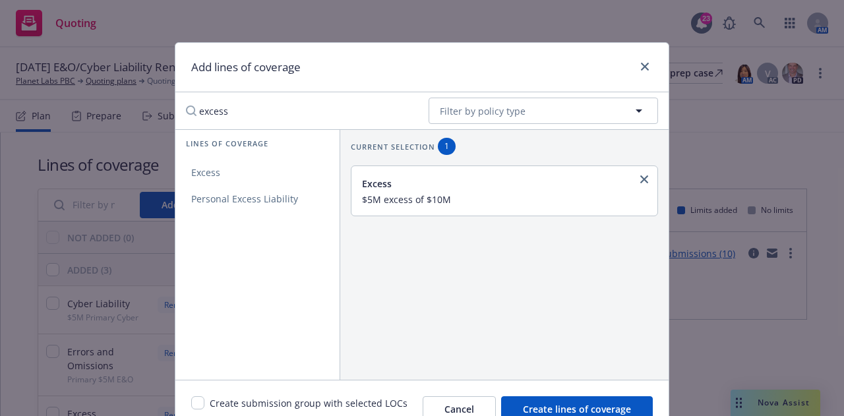
scroll to position [34, 0]
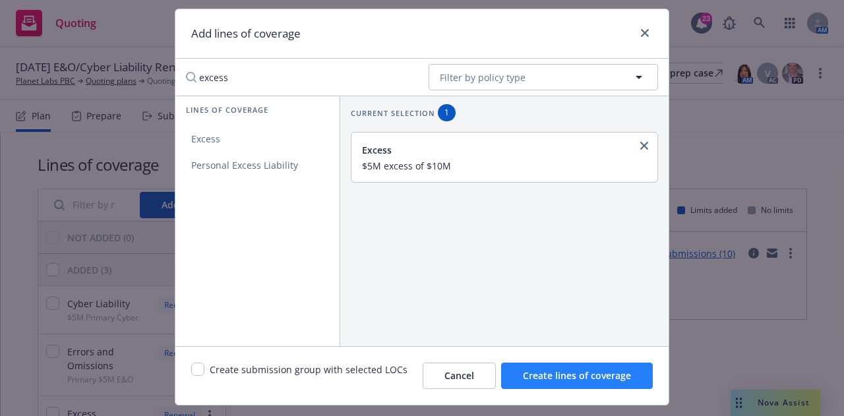
type input "$5M excess of $10M"
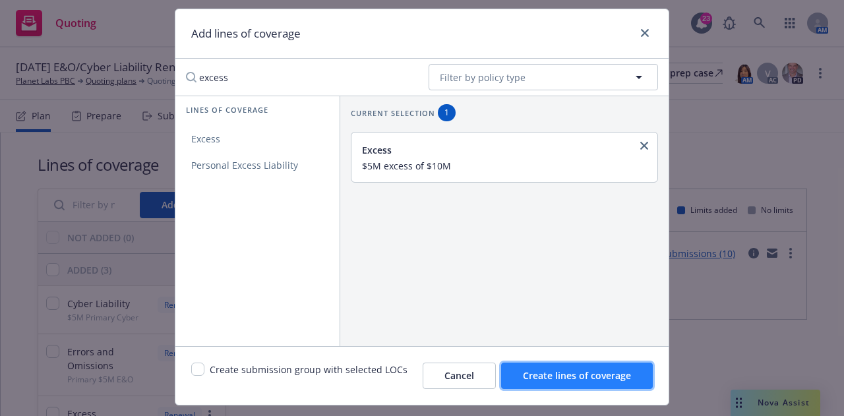
click at [589, 378] on span "Create lines of coverage" at bounding box center [577, 375] width 108 height 13
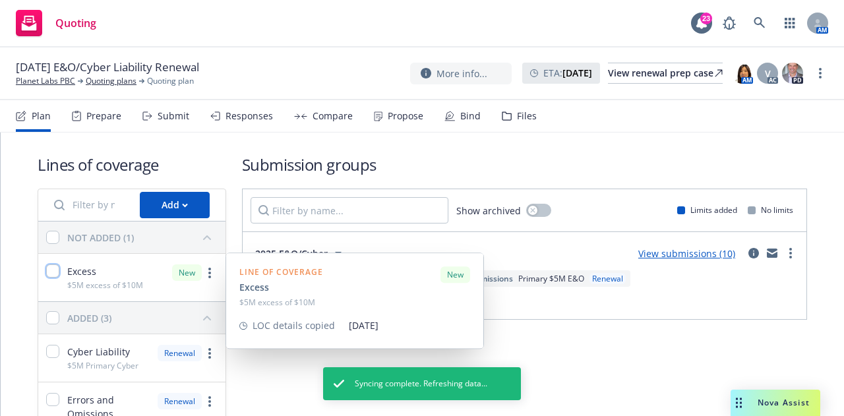
click at [53, 270] on input "checkbox" at bounding box center [52, 270] width 13 height 13
checkbox input "true"
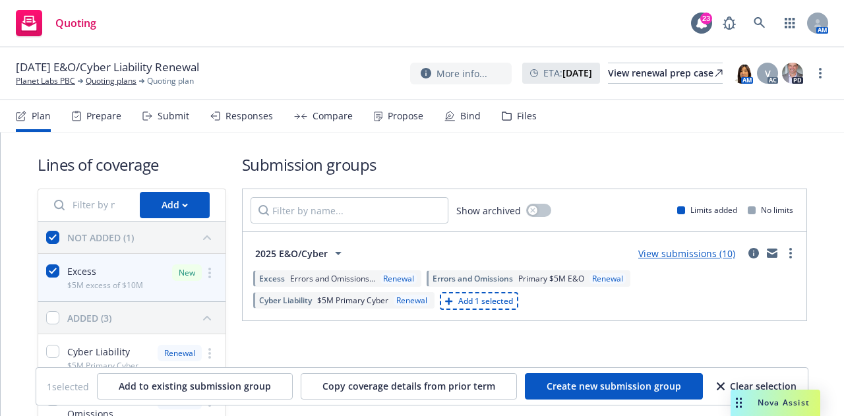
click at [488, 295] on span "Add 1 selected" at bounding box center [485, 300] width 55 height 11
checkbox input "false"
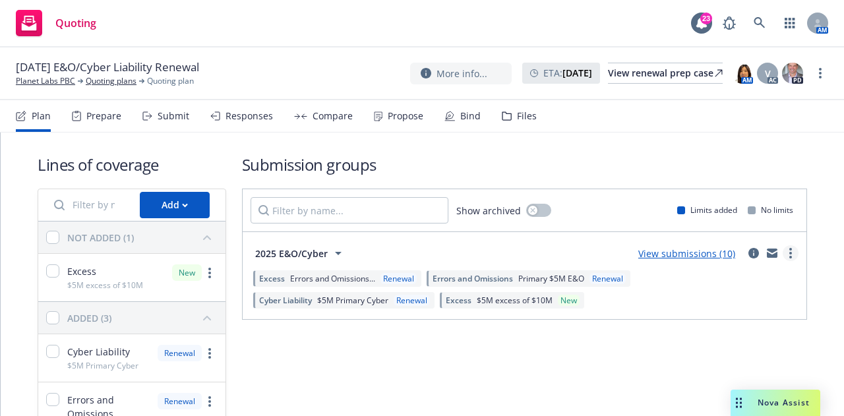
click at [783, 253] on link "more" at bounding box center [791, 253] width 16 height 16
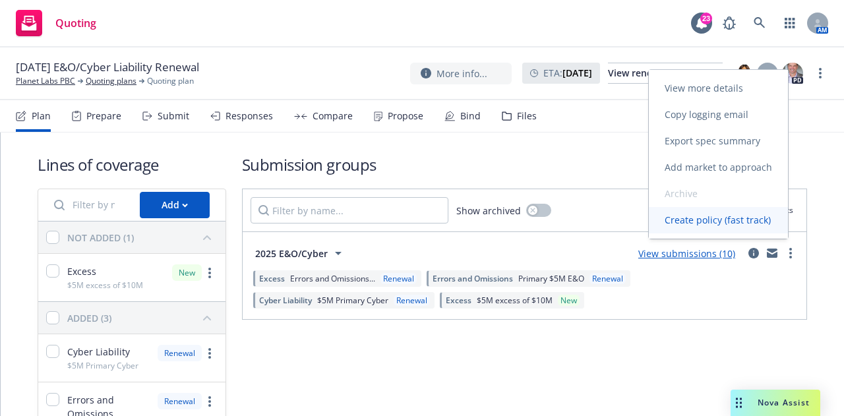
click at [750, 218] on span "Create policy (fast track)" at bounding box center [718, 220] width 138 height 13
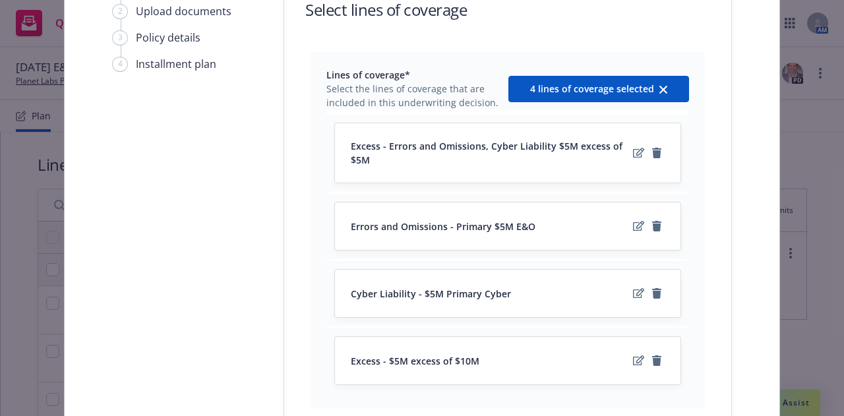
scroll to position [143, 0]
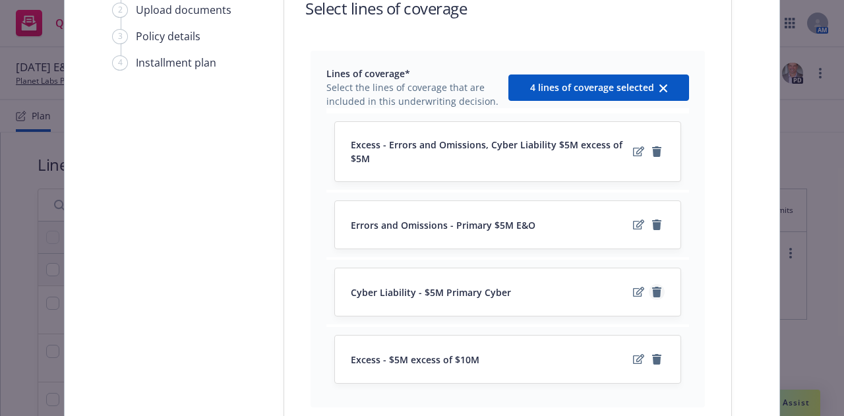
click at [654, 289] on icon "remove" at bounding box center [656, 292] width 9 height 11
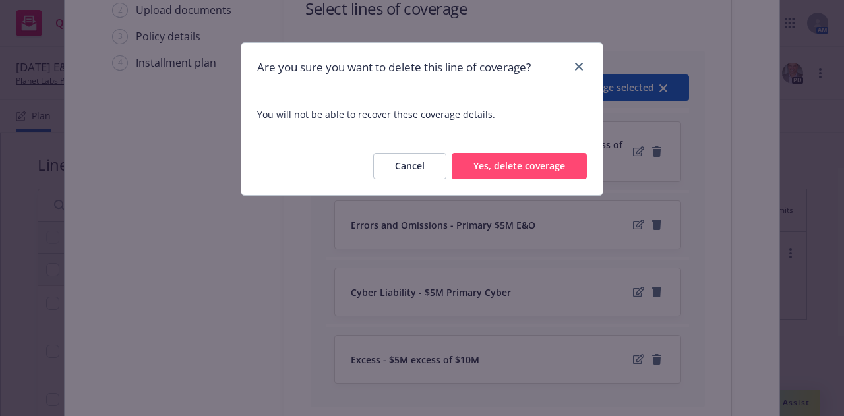
click at [543, 171] on button "Yes, delete coverage" at bounding box center [519, 166] width 135 height 26
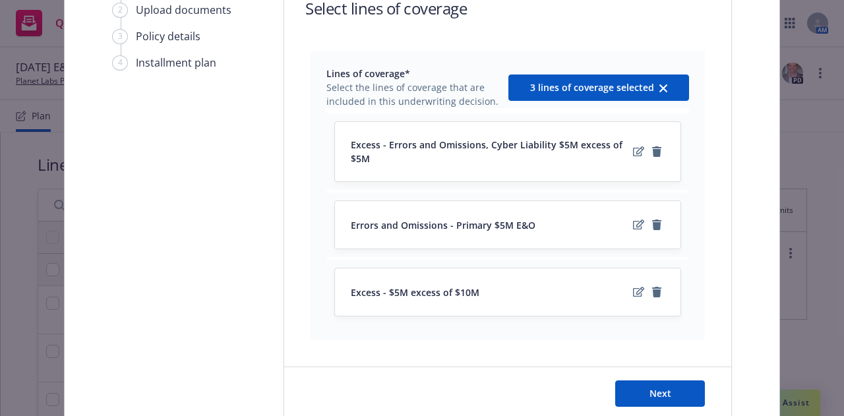
click at [555, 311] on div "Excess - $5M excess of $10M" at bounding box center [508, 291] width 346 height 47
click at [541, 297] on div "Excess - $5M excess of $10M" at bounding box center [508, 292] width 314 height 16
click at [654, 227] on icon "remove" at bounding box center [656, 225] width 9 height 11
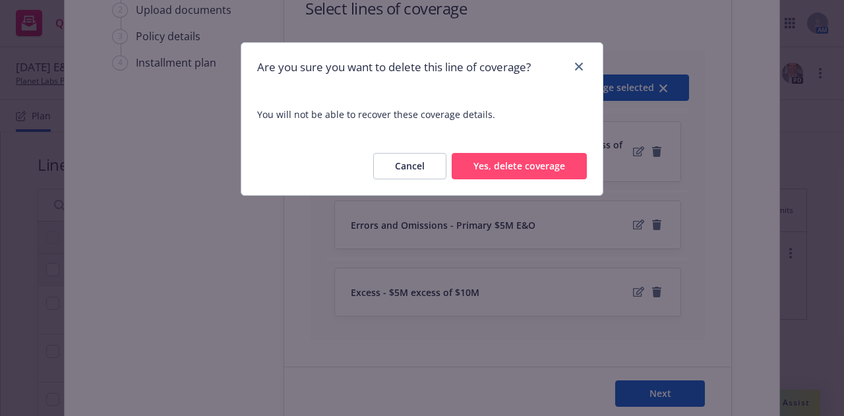
click at [492, 168] on button "Yes, delete coverage" at bounding box center [519, 166] width 135 height 26
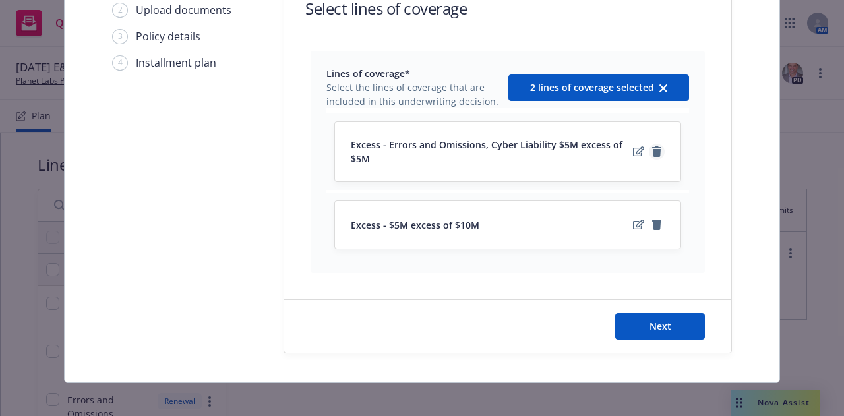
click at [655, 150] on icon "remove" at bounding box center [656, 151] width 9 height 11
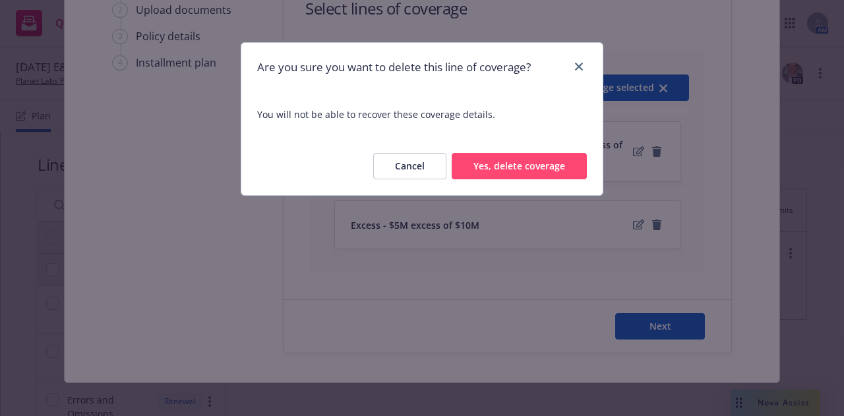
click at [542, 169] on button "Yes, delete coverage" at bounding box center [519, 166] width 135 height 26
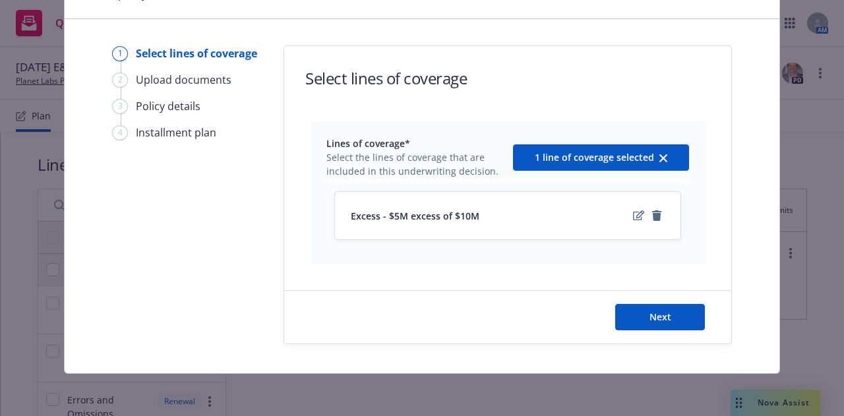
scroll to position [71, 0]
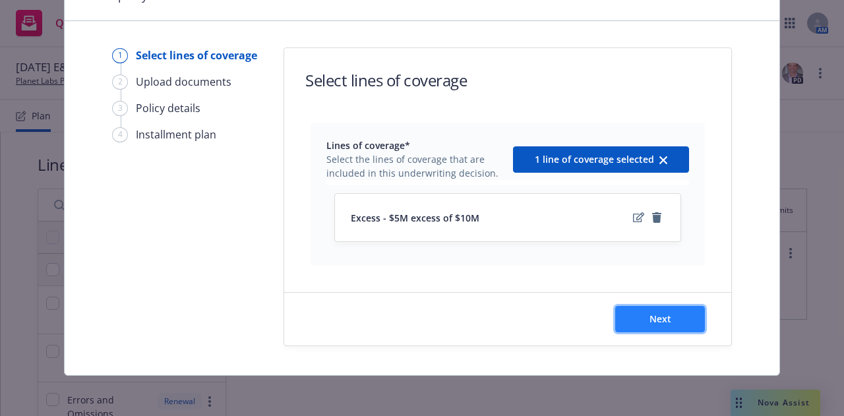
click at [679, 324] on button "Next" at bounding box center [660, 319] width 90 height 26
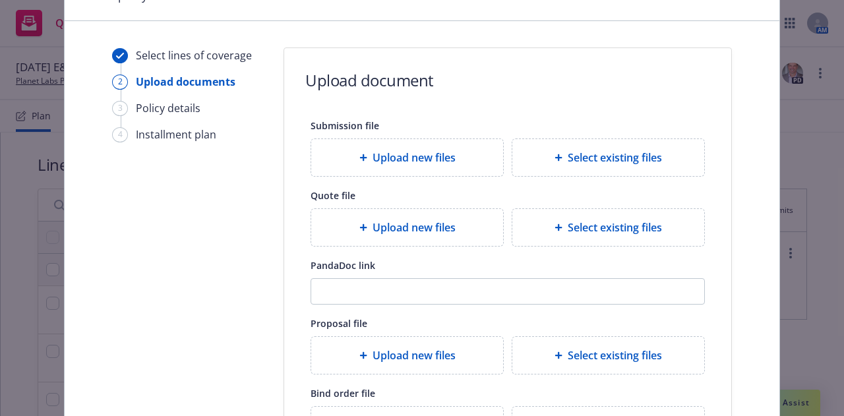
scroll to position [249, 0]
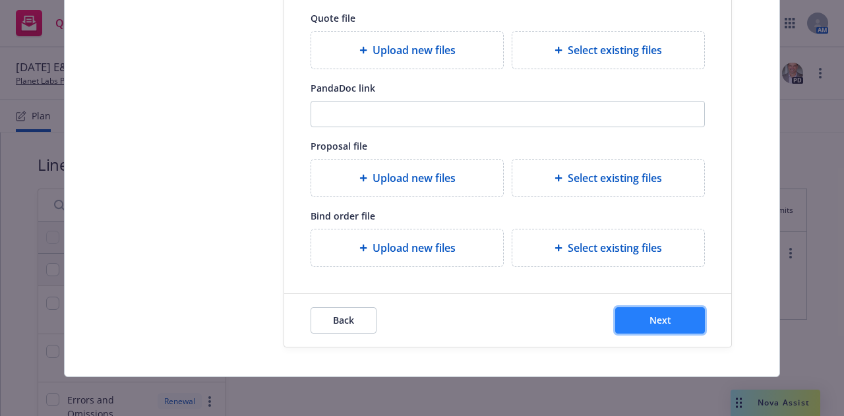
click at [670, 308] on button "Next" at bounding box center [660, 320] width 90 height 26
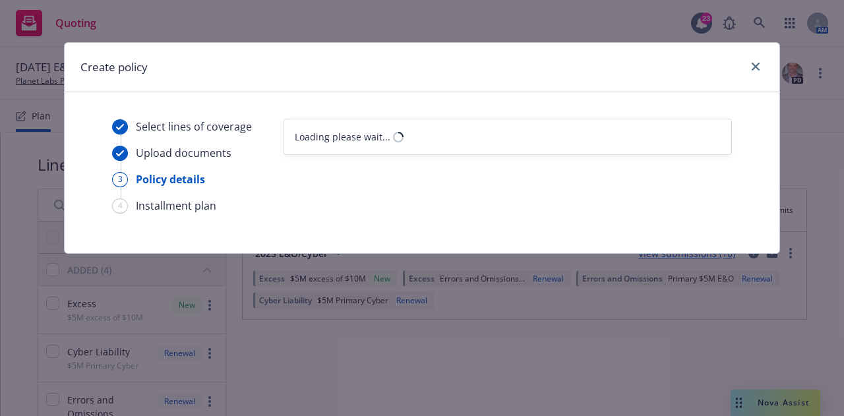
select select "12"
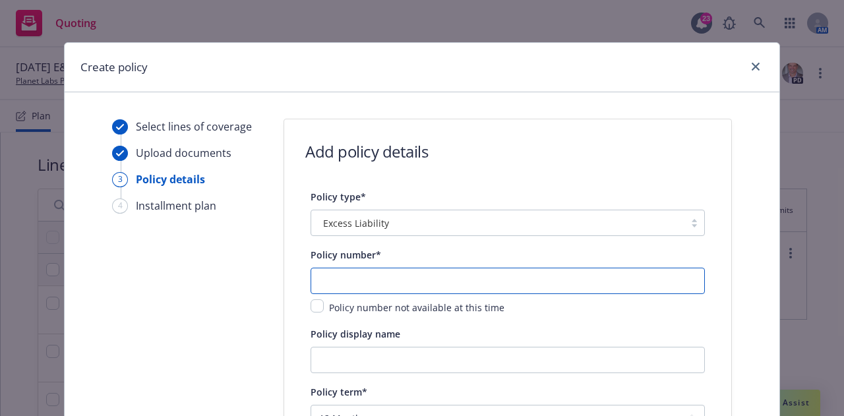
click at [608, 270] on input "text" at bounding box center [508, 281] width 394 height 26
paste input "C-4LUP-039854-CEPSME-2025"
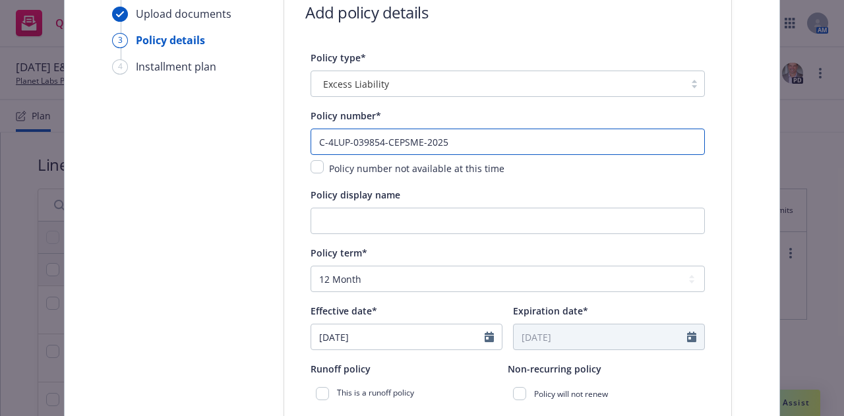
scroll to position [140, 0]
type input "C-4LUP-039854-CEPSME-2025"
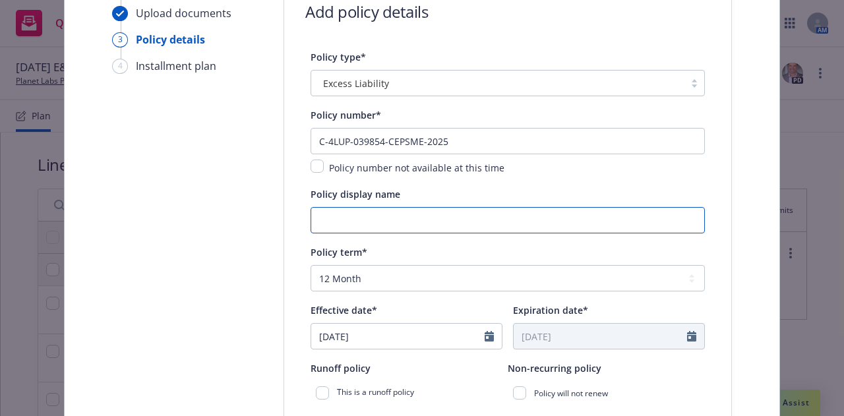
click at [534, 231] on input "Policy display name" at bounding box center [508, 220] width 394 height 26
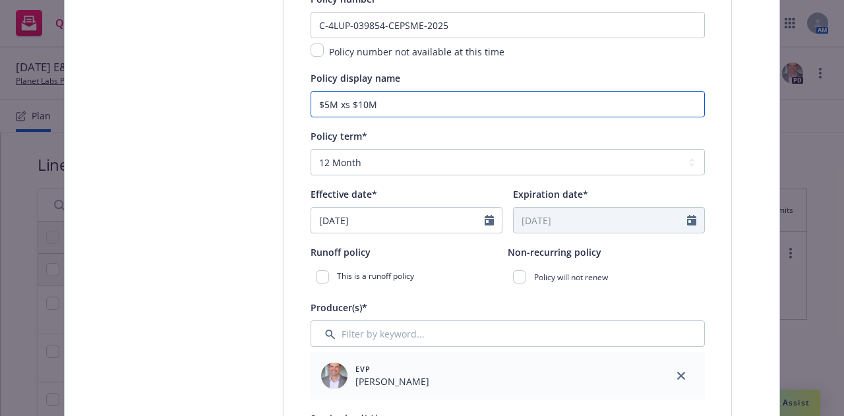
scroll to position [257, 0]
type input "$5M xs $10M"
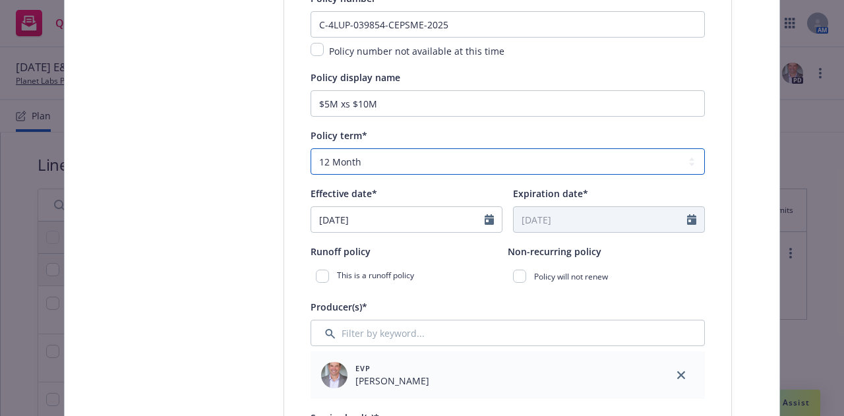
click at [413, 171] on select "Select policy term 12 Month 6 Month 4 Month 3 Month 2 Month 1 Month 36 Month (3…" at bounding box center [508, 161] width 394 height 26
select select "3"
click at [311, 148] on select "Select policy term 12 Month 6 Month 4 Month 3 Month 2 Month 1 Month 36 Month (3…" at bounding box center [508, 161] width 394 height 26
type input "[DATE]"
click at [396, 160] on select "Select policy term 12 Month 6 Month 4 Month 3 Month 2 Month 1 Month 36 Month (3…" at bounding box center [508, 161] width 394 height 26
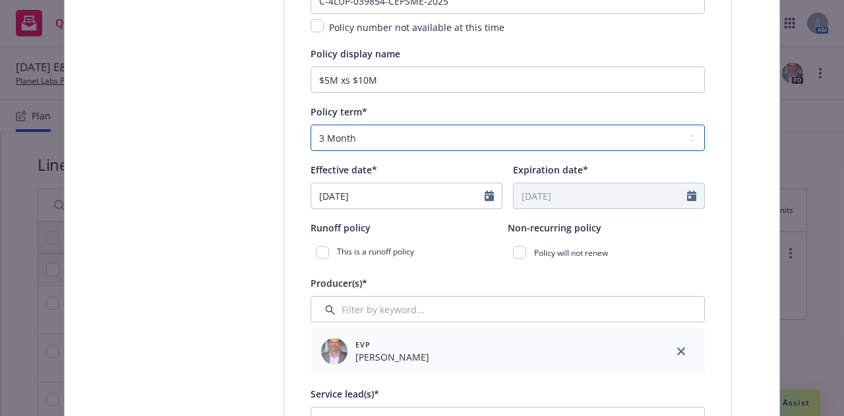
scroll to position [281, 0]
click at [584, 144] on select "Select policy term 12 Month 6 Month 4 Month 3 Month 2 Month 1 Month 36 Month (3…" at bounding box center [508, 137] width 394 height 26
select select "other"
click at [311, 124] on select "Select policy term 12 Month 6 Month 4 Month 3 Month 2 Month 1 Month 36 Month (3…" at bounding box center [508, 137] width 394 height 26
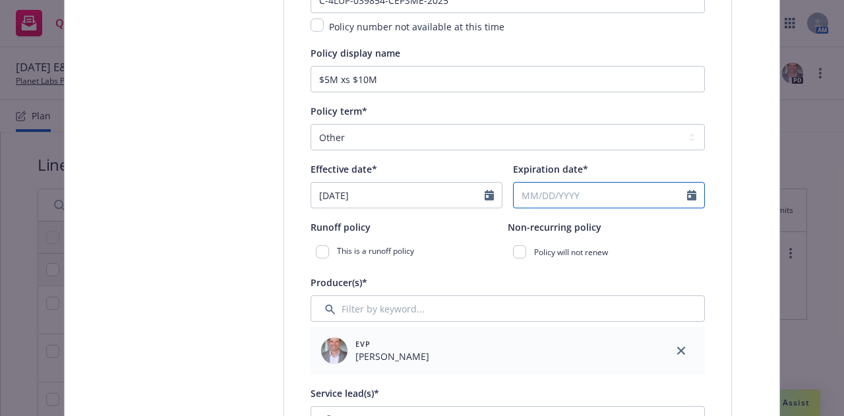
click at [589, 196] on input "Expiration date*" at bounding box center [600, 195] width 173 height 25
select select "9"
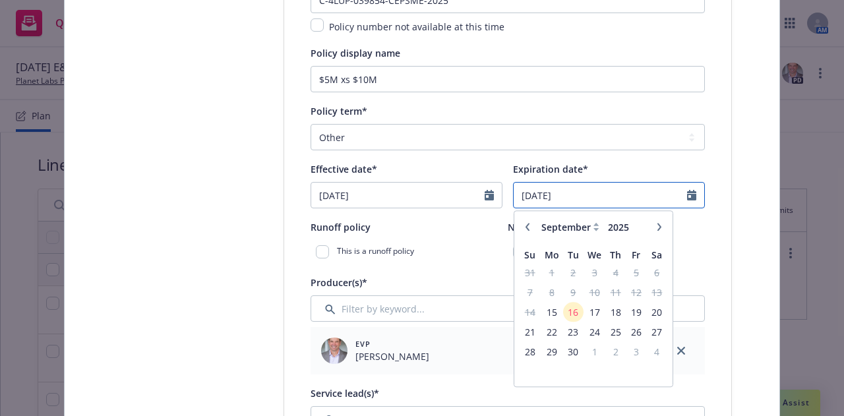
type input "[DATE]"
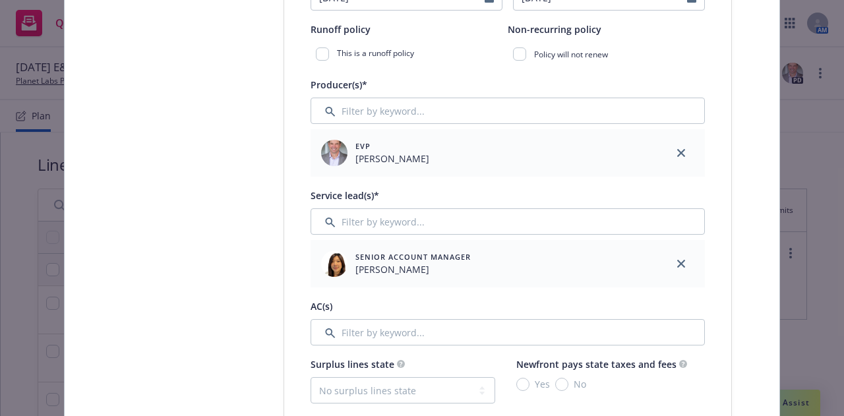
scroll to position [544, 0]
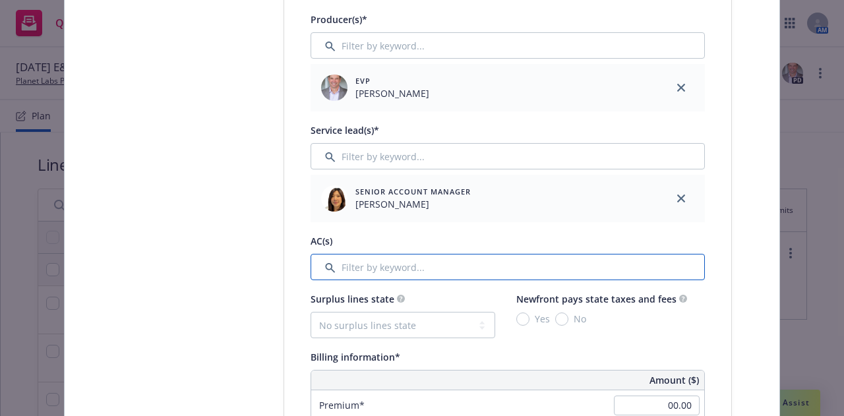
click at [605, 269] on input "Filter by keyword..." at bounding box center [508, 267] width 394 height 26
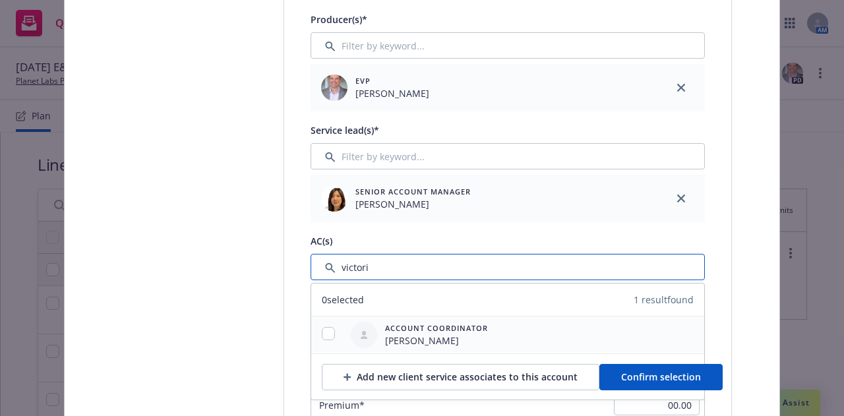
type input "victori"
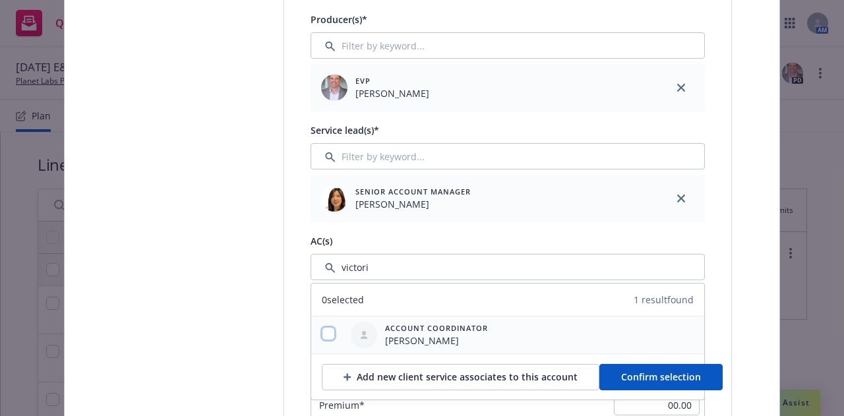
click at [326, 337] on input "checkbox" at bounding box center [328, 333] width 13 height 13
checkbox input "true"
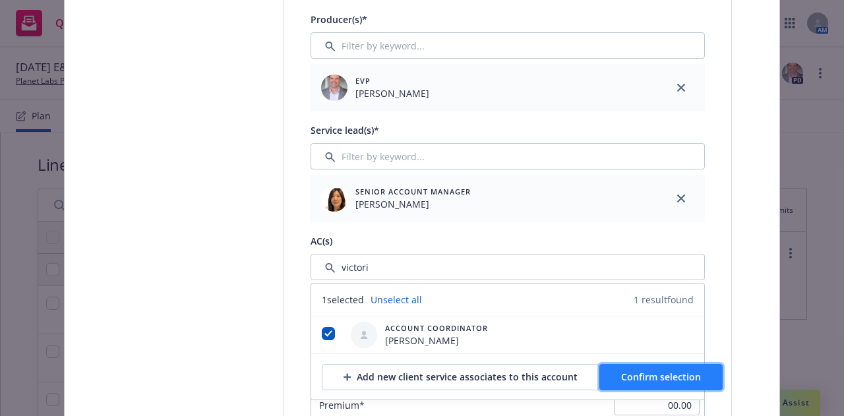
click at [667, 381] on span "Confirm selection" at bounding box center [661, 377] width 80 height 13
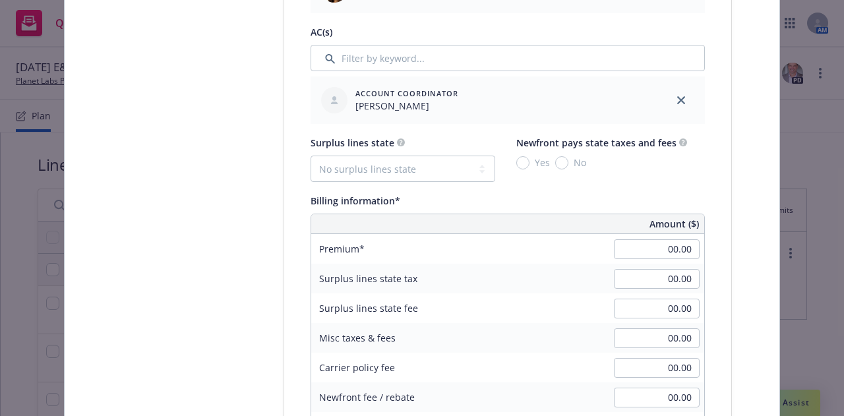
scroll to position [755, 0]
